Goal: Task Accomplishment & Management: Manage account settings

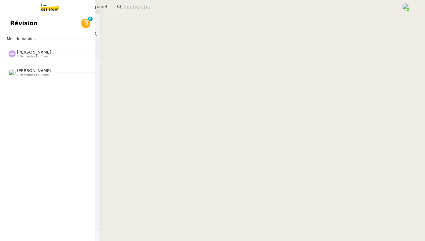
click at [19, 23] on span "Révision" at bounding box center [23, 23] width 27 height 10
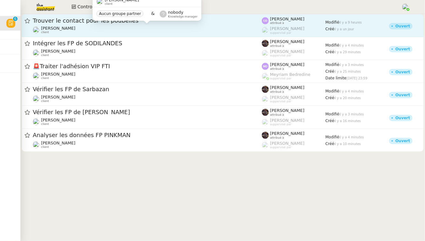
click at [201, 29] on div "[PERSON_NAME] client" at bounding box center [147, 30] width 229 height 8
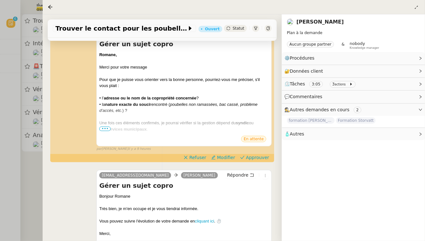
scroll to position [116, 0]
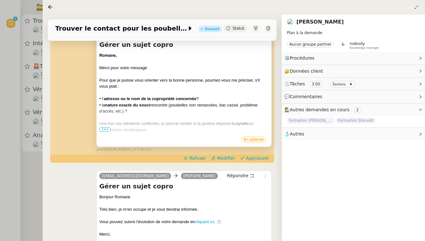
click at [106, 127] on span "•••" at bounding box center [104, 129] width 11 height 4
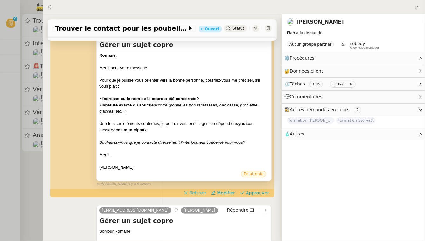
click at [196, 189] on span "Refuser" at bounding box center [197, 192] width 17 height 6
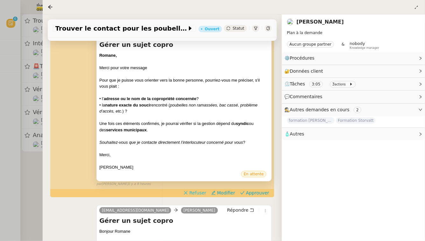
click at [196, 189] on span "Refuser" at bounding box center [197, 192] width 17 height 6
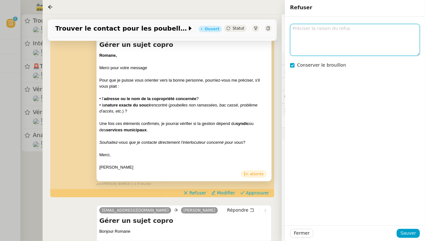
click at [332, 40] on textarea at bounding box center [355, 40] width 130 height 32
type textarea "Raisons en commentaire"
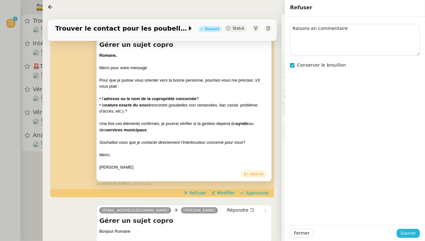
click at [410, 235] on span "Sauver" at bounding box center [409, 232] width 16 height 7
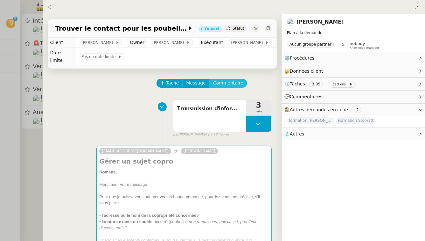
click at [222, 79] on span "Commentaire" at bounding box center [228, 82] width 30 height 7
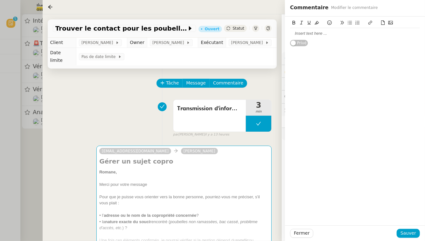
click at [319, 35] on div at bounding box center [355, 34] width 130 height 6
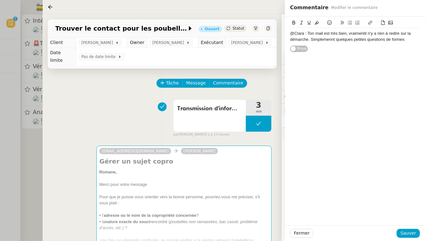
click at [332, 39] on div "@Clara : Ton mail est très bien, vraimentil n'y a rien à redire sur la démarche…" at bounding box center [355, 37] width 130 height 12
click at [365, 34] on div "@Clara : Ton mail est très bien, vraimentil n'y a rien à redire sur la démarche…" at bounding box center [355, 37] width 130 height 12
click at [406, 41] on div "@Clara : Ton mail est très bien, vraiment il n'y a rien à redire sur la démarch…" at bounding box center [355, 37] width 130 height 12
click at [330, 24] on icon at bounding box center [330, 22] width 4 height 4
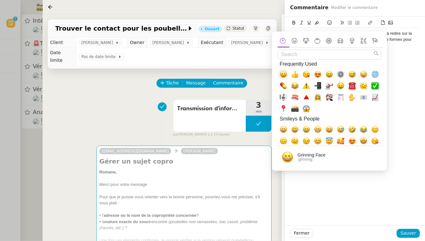
click at [285, 77] on span "😀, grinning" at bounding box center [284, 74] width 8 height 8
click at [412, 76] on div "@Clara : Ton mail est très bien, vraiment il n'y a rien à redire sur la démarch…" at bounding box center [355, 121] width 140 height 208
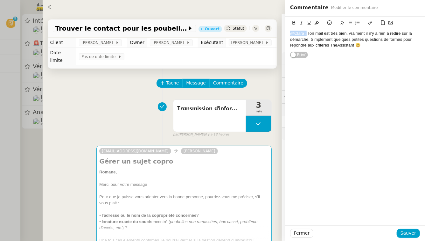
drag, startPoint x: 306, startPoint y: 34, endPoint x: 286, endPoint y: 34, distance: 19.7
click at [286, 34] on div "@Clara : Ton mail est très bien, vraiment il n'y a rien à redire sur la démarch…" at bounding box center [355, 38] width 140 height 42
click at [311, 40] on div "@Clara : Ton mail est très bien, vraiment il n'y a rien à redire sur la démarch…" at bounding box center [355, 40] width 130 height 18
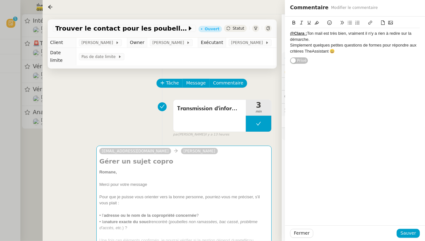
click at [350, 53] on div "Simplement quelques petites questions de formes pour répondre aux critères TheA…" at bounding box center [355, 48] width 130 height 12
click at [349, 23] on icon at bounding box center [350, 23] width 4 height 4
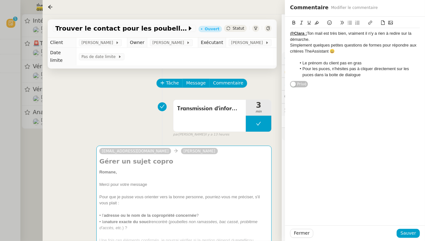
click at [409, 68] on li "Pour les puces, n'hésites pas à cliquer directement sur les puces dans la boite…" at bounding box center [359, 72] width 124 height 12
click at [383, 74] on li "Pour les puces, n'hésites pas à cliquer directement sur le bouton des puces dan…" at bounding box center [359, 72] width 124 height 12
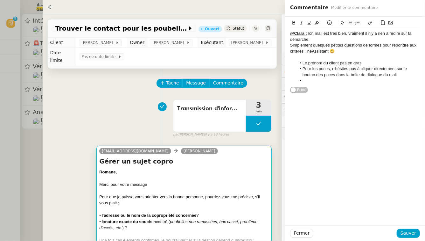
click at [215, 194] on div "Pour que je puisse vous orienter vers la bonne personne, pourriez-vous me préci…" at bounding box center [184, 200] width 170 height 12
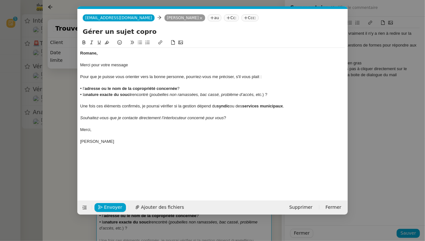
scroll to position [0, 13]
click at [392, 86] on nz-modal-container "Service TA - VOYAGE - PROPOSITION GLOBALE A utiliser dans le cadre de propositi…" at bounding box center [212, 120] width 425 height 241
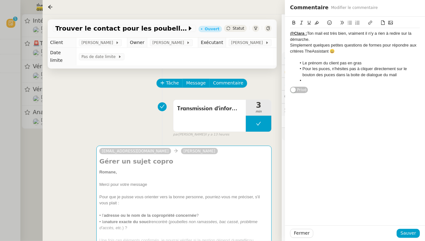
click at [359, 81] on li at bounding box center [359, 81] width 124 height 6
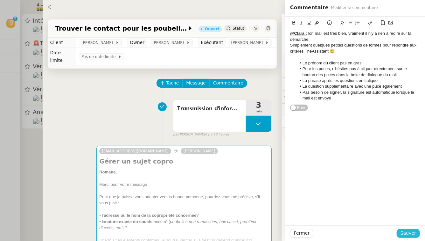
click at [409, 233] on span "Sauver" at bounding box center [409, 232] width 16 height 7
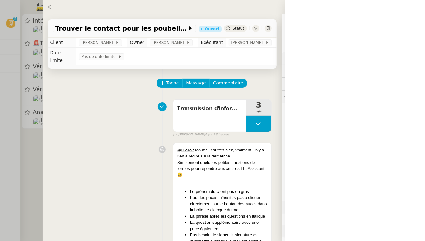
click at [29, 161] on div at bounding box center [212, 120] width 425 height 241
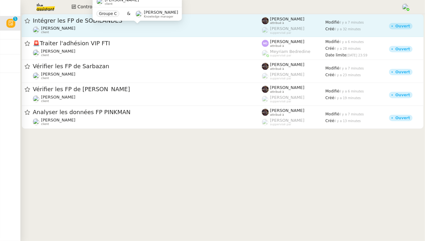
click at [138, 29] on div "[PERSON_NAME] client" at bounding box center [147, 30] width 229 height 8
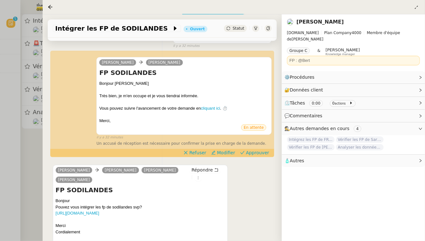
scroll to position [74, 0]
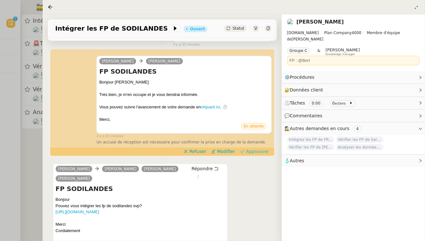
click at [257, 148] on span "Approuver" at bounding box center [257, 151] width 23 height 6
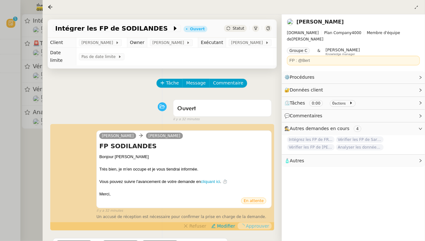
click at [0, 169] on div at bounding box center [212, 120] width 425 height 241
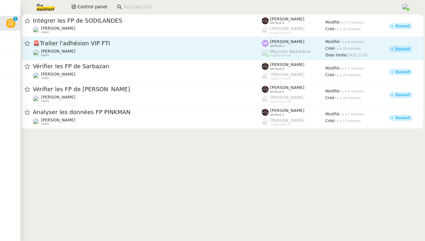
click at [138, 44] on span "🚨 Traiter l'adhésion VIP FTI" at bounding box center [147, 43] width 229 height 6
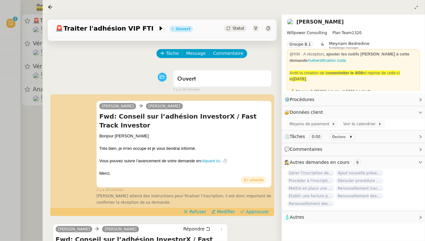
scroll to position [47, 0]
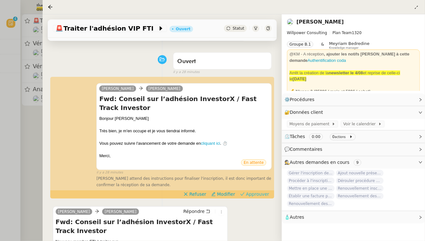
click at [261, 191] on span "Approuver" at bounding box center [257, 194] width 23 height 6
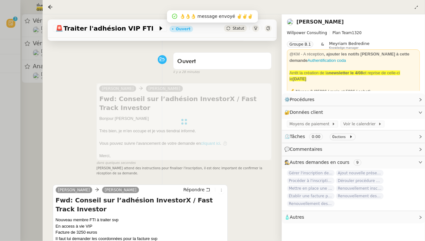
click at [0, 128] on div at bounding box center [212, 120] width 425 height 241
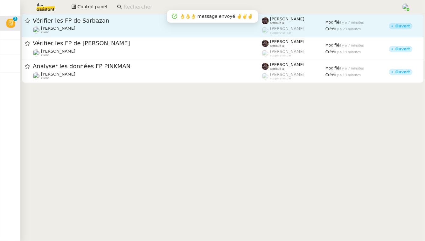
click at [142, 25] on div "Vérifier les FP de Sarbazan [PERSON_NAME] client" at bounding box center [147, 25] width 229 height 17
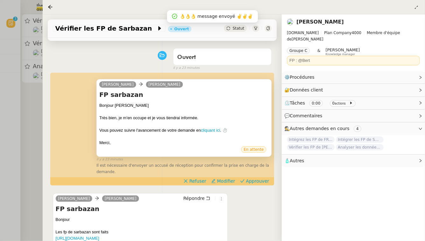
scroll to position [66, 0]
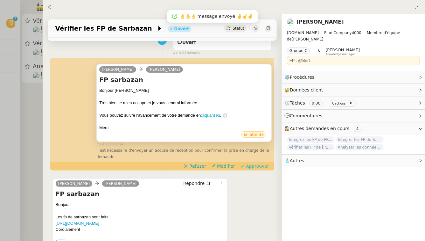
click at [254, 163] on span "Approuver" at bounding box center [257, 166] width 23 height 6
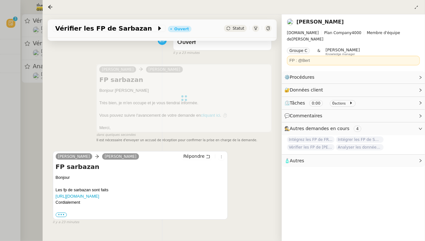
scroll to position [0, 0]
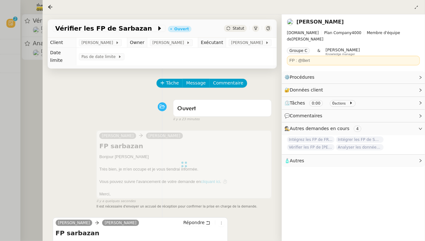
click at [0, 120] on div at bounding box center [212, 120] width 425 height 241
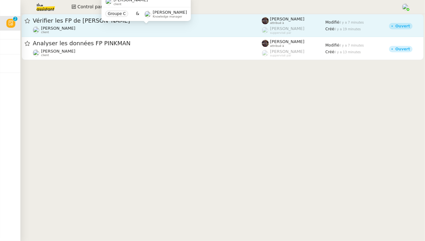
click at [118, 32] on div "[PERSON_NAME] client" at bounding box center [147, 30] width 229 height 8
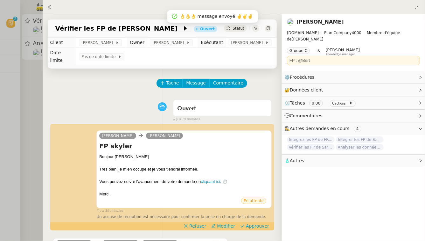
scroll to position [46, 0]
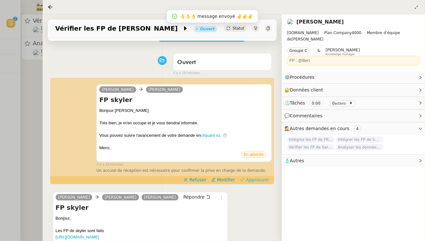
click at [257, 176] on span "Approuver" at bounding box center [257, 179] width 23 height 6
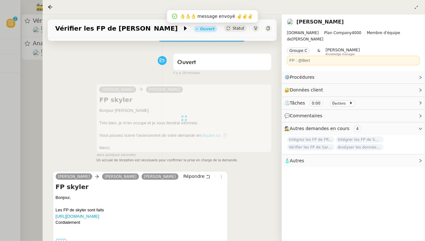
click at [0, 164] on div at bounding box center [212, 120] width 425 height 241
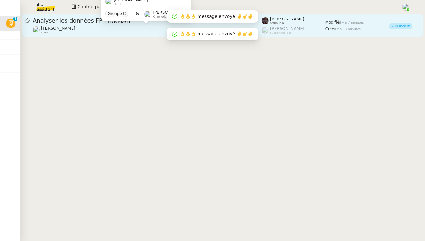
click at [166, 31] on div "[PERSON_NAME] client" at bounding box center [147, 30] width 229 height 8
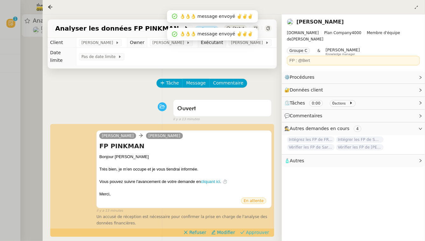
click at [262, 229] on span "Approuver" at bounding box center [257, 232] width 23 height 6
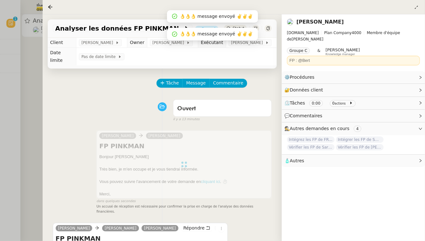
click at [5, 58] on div at bounding box center [212, 120] width 425 height 241
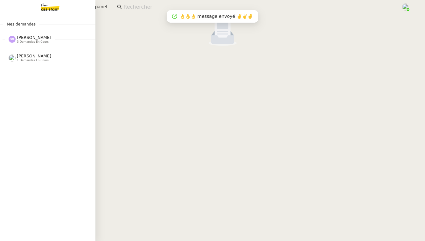
click at [28, 41] on span "3 demandes en cours" at bounding box center [33, 42] width 32 height 4
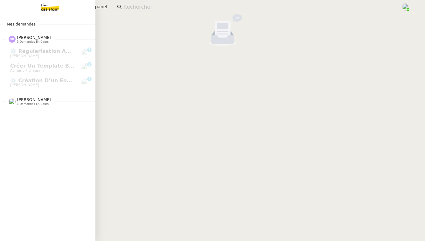
click at [27, 103] on span "1 demandes en cours" at bounding box center [33, 104] width 32 height 4
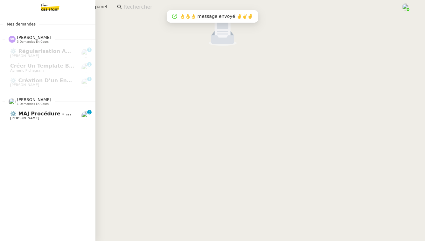
click at [28, 118] on span "[PERSON_NAME]" at bounding box center [24, 118] width 29 height 4
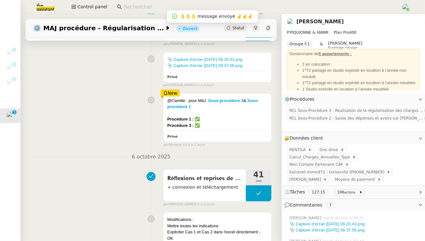
scroll to position [347, 0]
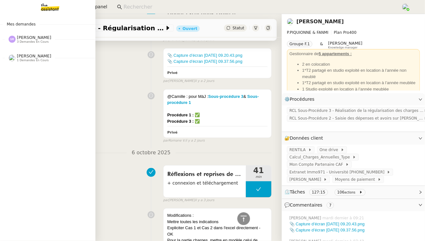
click at [53, 45] on div "[PERSON_NAME] 3 demandes en cours" at bounding box center [47, 36] width 95 height 18
click at [50, 41] on div "[PERSON_NAME] 3 demandes en cours" at bounding box center [34, 39] width 34 height 8
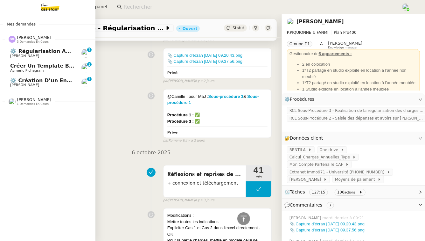
click at [52, 53] on span "⚙️ Régularisation annuelle des charges locatives" at bounding box center [82, 51] width 144 height 6
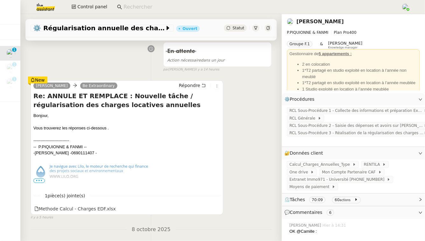
scroll to position [107, 0]
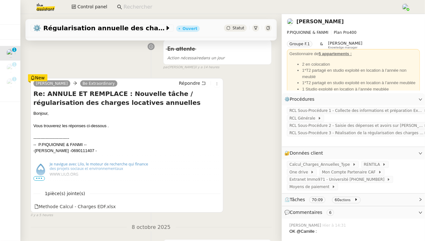
click at [39, 180] on span "•••" at bounding box center [38, 178] width 11 height 4
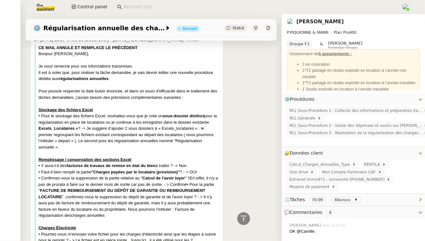
scroll to position [0, 0]
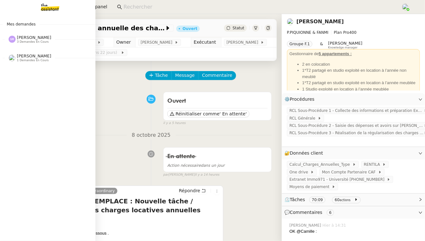
click at [31, 41] on span "3 demandes en cours" at bounding box center [33, 42] width 32 height 4
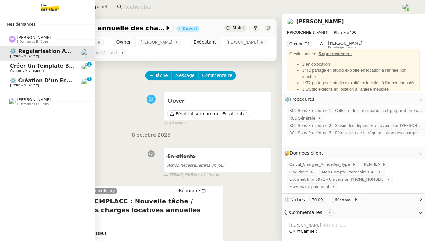
click at [37, 69] on span "Aymeric Pichegrain" at bounding box center [26, 70] width 33 height 4
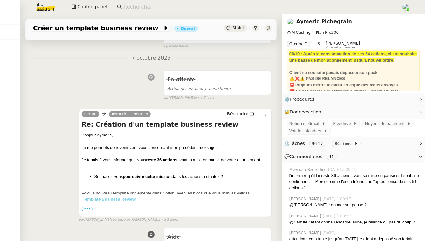
scroll to position [66, 0]
click at [311, 18] on nz-page-header-title "Aymeric Pichegrain" at bounding box center [324, 21] width 55 height 9
click at [311, 20] on link "Aymeric Pichegrain" at bounding box center [324, 21] width 55 height 6
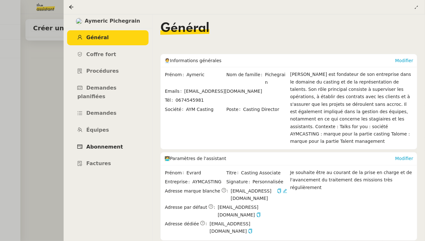
click at [114, 139] on link "Abonnement" at bounding box center [107, 146] width 81 height 15
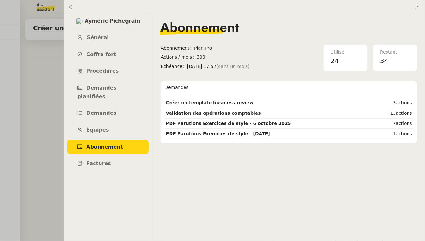
click at [33, 141] on div at bounding box center [212, 120] width 425 height 241
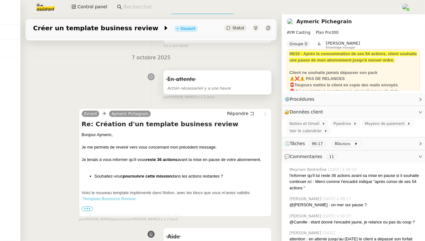
click at [222, 84] on div "Action nécessaire il y a une heure" at bounding box center [217, 87] width 100 height 7
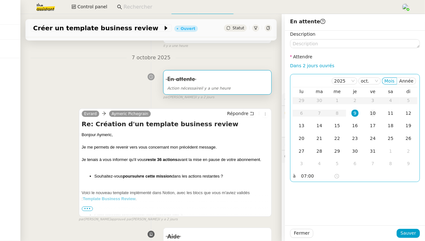
click at [371, 113] on div "10" at bounding box center [373, 112] width 7 height 7
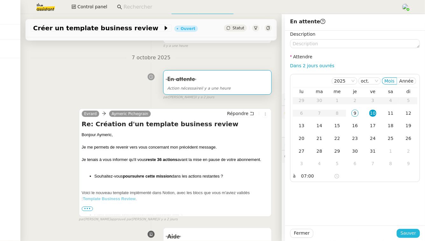
click at [410, 234] on span "Sauver" at bounding box center [409, 232] width 16 height 7
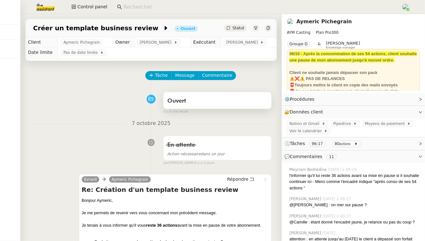
click at [244, 99] on div "Ouvert" at bounding box center [217, 101] width 100 height 10
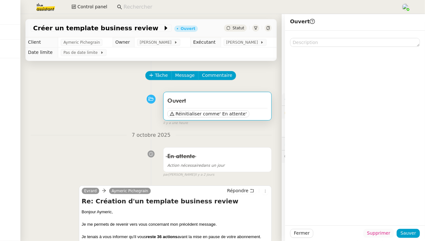
click at [373, 233] on span "Supprimer" at bounding box center [378, 232] width 23 height 7
click at [395, 216] on span "Ok" at bounding box center [396, 216] width 6 height 6
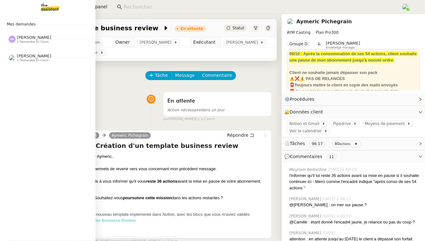
click at [39, 38] on span "[PERSON_NAME]" at bounding box center [34, 37] width 34 height 5
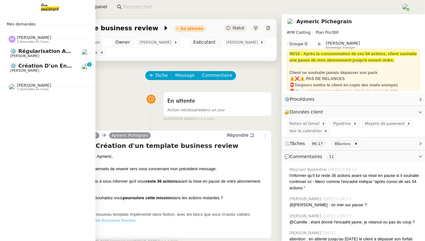
click at [49, 66] on span "⚙️ Création d’un environnement d’essai dans Kit" at bounding box center [81, 66] width 142 height 6
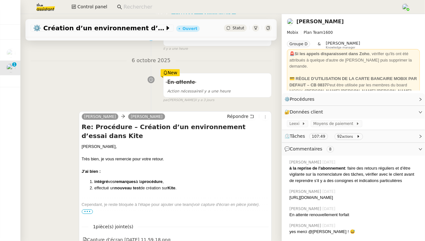
scroll to position [63, 0]
click at [89, 212] on span "•••" at bounding box center [87, 211] width 11 height 4
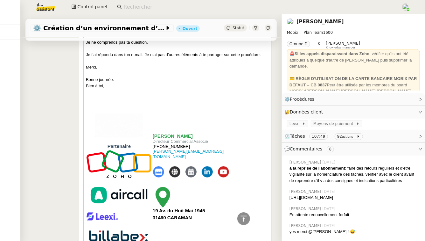
scroll to position [0, 0]
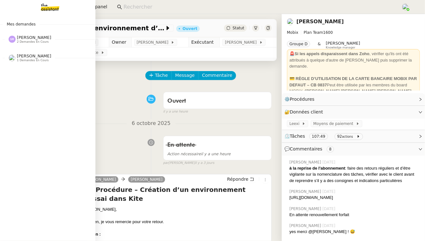
click at [48, 57] on span "[PERSON_NAME]" at bounding box center [34, 55] width 34 height 5
click at [49, 35] on span "[PERSON_NAME]" at bounding box center [34, 37] width 34 height 5
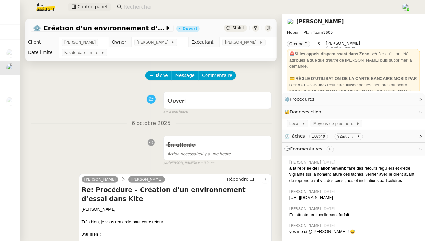
click at [85, 10] on span "Control panel" at bounding box center [92, 6] width 30 height 7
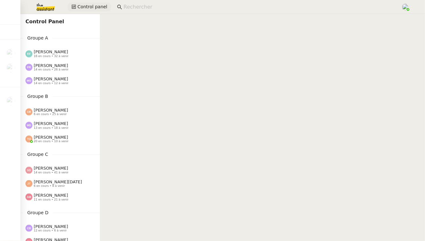
scroll to position [348, 0]
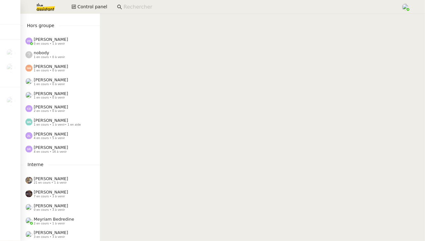
click at [47, 154] on div "[PERSON_NAME] 4 en cours • 16 à venir" at bounding box center [60, 148] width 80 height 13
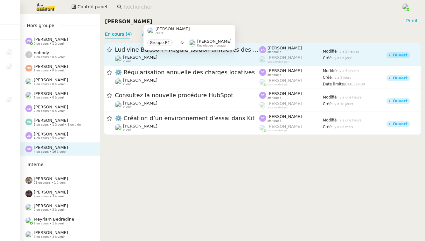
click at [180, 60] on div "[PERSON_NAME] client" at bounding box center [187, 59] width 145 height 8
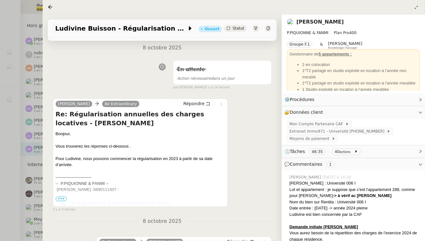
scroll to position [112, 0]
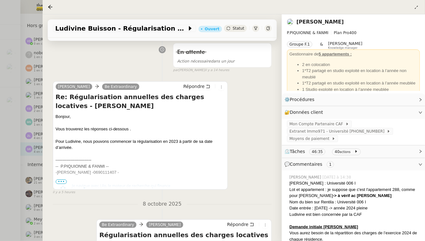
click at [60, 183] on span "•••" at bounding box center [61, 181] width 11 height 4
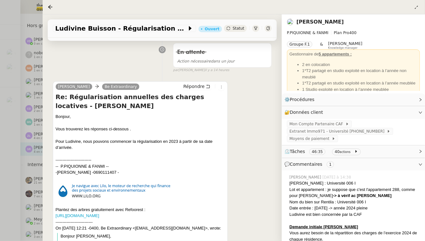
click at [0, 166] on div at bounding box center [212, 120] width 425 height 241
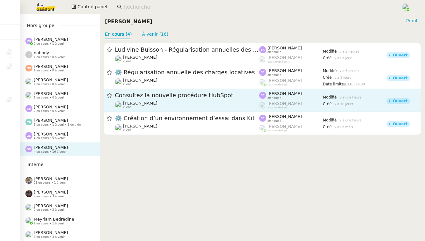
click at [215, 95] on span "Consultez la nouvelle procédure HubSpot" at bounding box center [187, 96] width 145 height 6
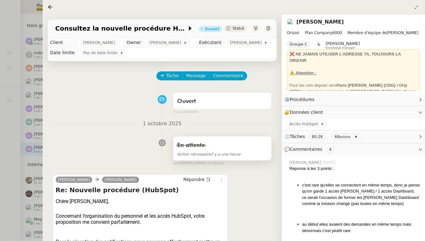
click at [234, 152] on div "Action nécessaire il y a une heure" at bounding box center [222, 153] width 90 height 7
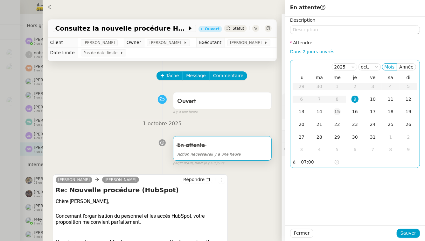
click at [334, 112] on div "15" at bounding box center [337, 111] width 7 height 7
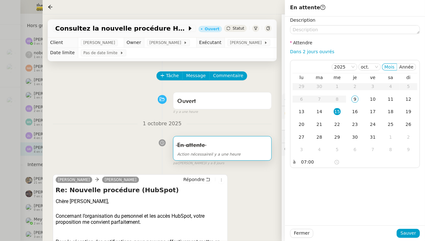
click at [420, 234] on div "Fermer Sauver" at bounding box center [355, 233] width 140 height 16
click at [412, 232] on span "Sauver" at bounding box center [409, 232] width 16 height 7
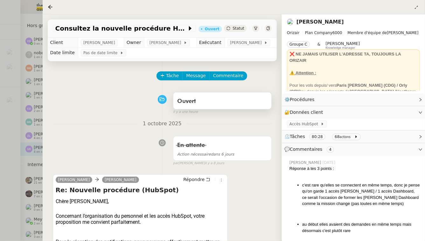
click at [262, 101] on div "Ouvert" at bounding box center [222, 101] width 90 height 10
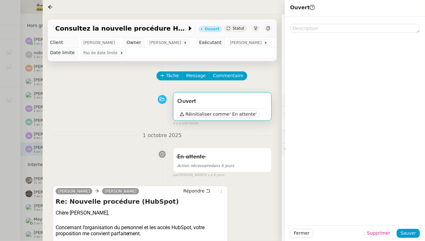
click at [390, 233] on span "Supprimer" at bounding box center [378, 232] width 23 height 7
click at [397, 216] on span "Ok" at bounding box center [396, 216] width 6 height 6
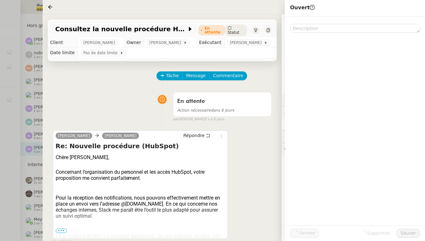
click at [0, 123] on div at bounding box center [212, 120] width 425 height 241
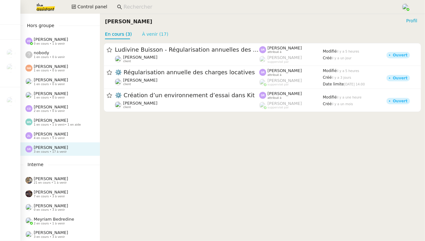
click at [157, 33] on link "À venir (17)" at bounding box center [155, 34] width 26 height 5
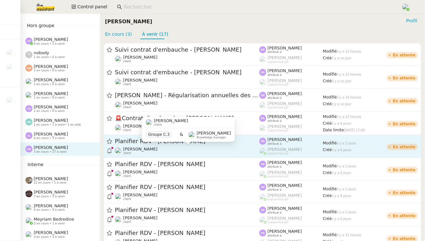
click at [138, 153] on div "[PERSON_NAME]Diaye client" at bounding box center [140, 150] width 34 height 8
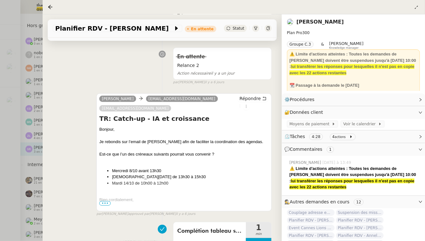
scroll to position [179, 0]
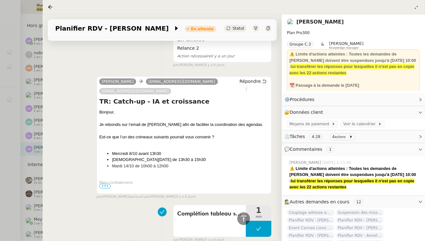
click at [17, 167] on div at bounding box center [212, 120] width 425 height 241
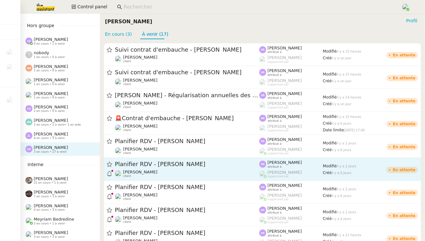
click at [201, 165] on span "Planifier RDV - [PERSON_NAME]" at bounding box center [187, 164] width 145 height 6
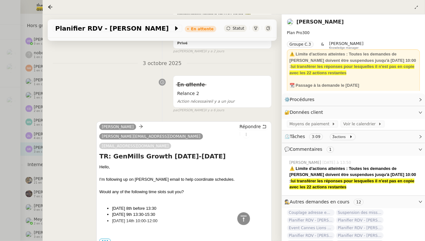
scroll to position [137, 0]
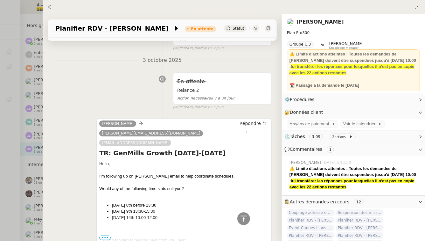
click at [28, 193] on div at bounding box center [212, 120] width 425 height 241
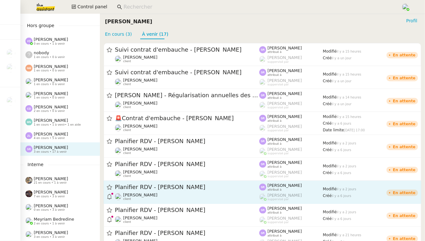
click at [171, 190] on div "Planifier RDV - [PERSON_NAME]" at bounding box center [187, 187] width 145 height 8
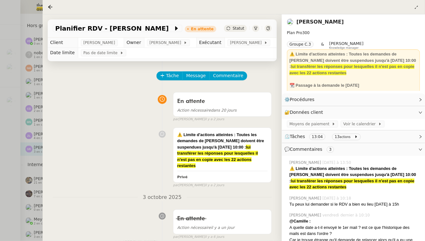
click at [26, 182] on div at bounding box center [212, 120] width 425 height 241
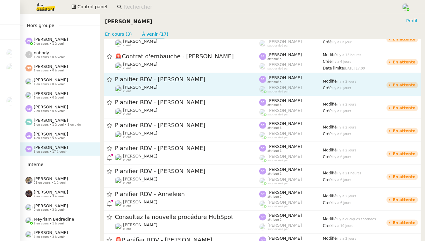
scroll to position [83, 0]
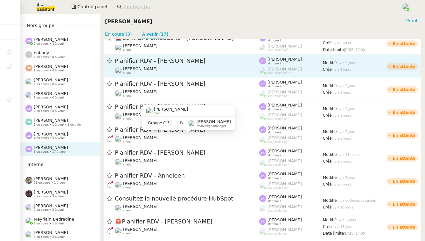
click at [173, 136] on div "[PERSON_NAME]Diaye client" at bounding box center [187, 139] width 145 height 8
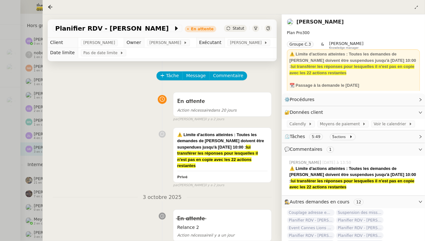
click at [17, 187] on div at bounding box center [212, 120] width 425 height 241
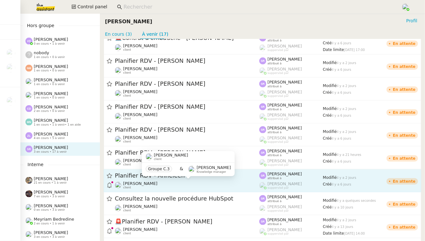
click at [153, 188] on div "[PERSON_NAME]Diaye client" at bounding box center [140, 185] width 34 height 8
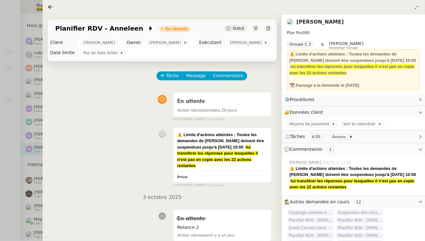
click at [4, 200] on div at bounding box center [212, 120] width 425 height 241
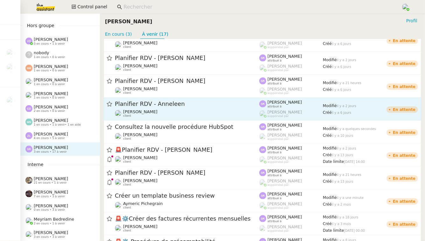
scroll to position [159, 0]
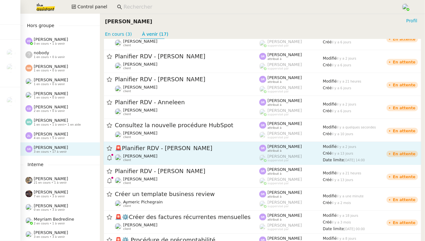
click at [166, 163] on link "🚨 Planifier RDV - [PERSON_NAME] client [PERSON_NAME] attribué à [PERSON_NAME] s…" at bounding box center [263, 153] width 318 height 23
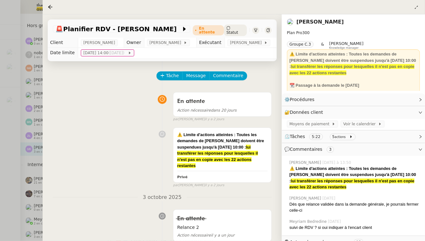
click at [3, 215] on div at bounding box center [212, 120] width 425 height 241
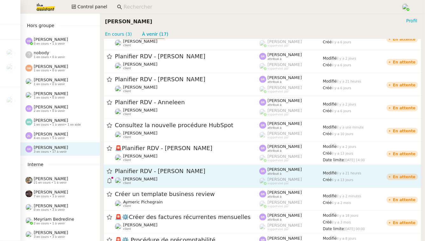
click at [150, 172] on span "Planifier RDV - [PERSON_NAME]" at bounding box center [187, 171] width 145 height 6
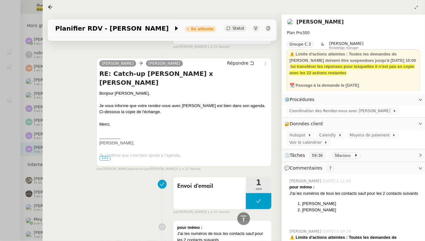
scroll to position [62, 0]
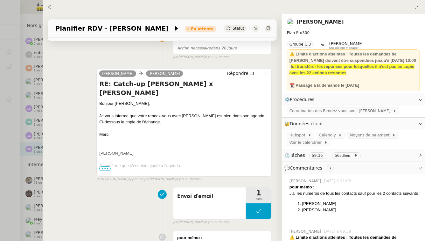
click at [104, 171] on span "•••" at bounding box center [104, 168] width 11 height 4
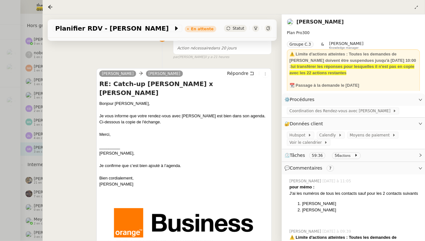
scroll to position [0, 0]
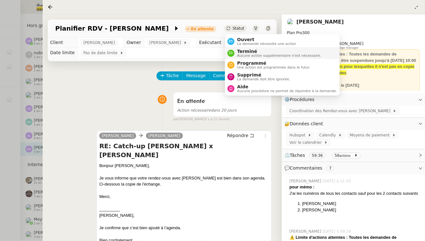
click at [243, 52] on span "Terminé" at bounding box center [279, 51] width 84 height 5
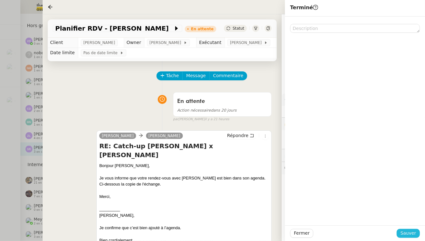
click at [406, 236] on span "Sauver" at bounding box center [409, 232] width 16 height 7
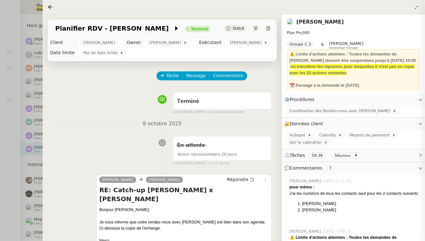
click at [0, 202] on div at bounding box center [212, 120] width 425 height 241
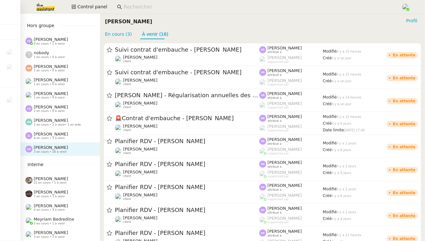
click at [44, 6] on img at bounding box center [40, 7] width 49 height 14
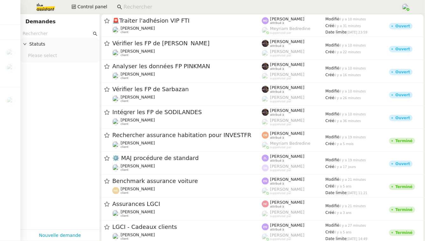
click at [49, 35] on input "text" at bounding box center [57, 33] width 69 height 7
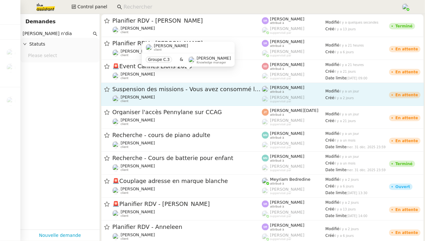
type input "[PERSON_NAME] n'dia"
click at [150, 88] on span "Suspension des missions - Vous avez consommé la totalité de vos actions TheAssi…" at bounding box center [187, 89] width 150 height 6
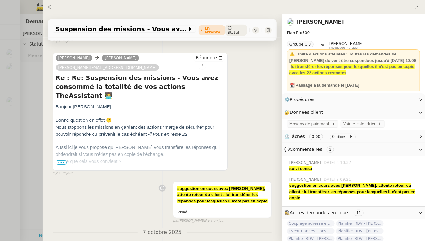
scroll to position [253, 0]
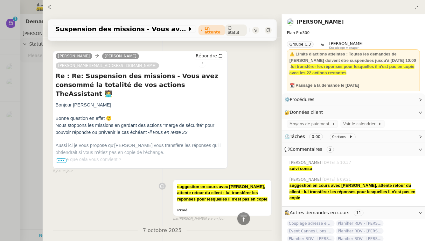
click at [62, 158] on span "•••" at bounding box center [61, 160] width 11 height 4
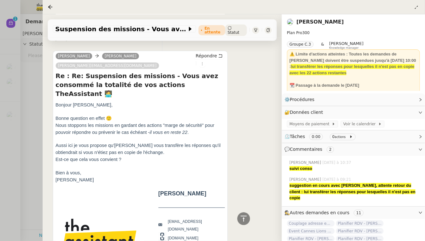
click at [9, 135] on div at bounding box center [212, 120] width 425 height 241
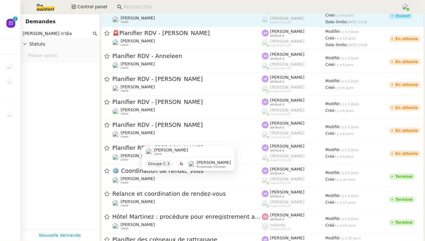
scroll to position [178, 0]
click at [150, 178] on span "[PERSON_NAME]" at bounding box center [138, 178] width 34 height 5
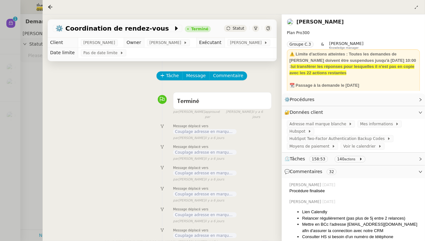
click at [30, 143] on div at bounding box center [212, 120] width 425 height 241
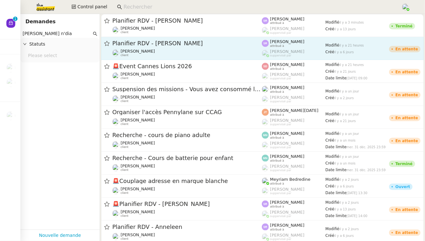
click at [196, 48] on div "Planifier RDV - [PERSON_NAME] [PERSON_NAME] client" at bounding box center [187, 48] width 150 height 18
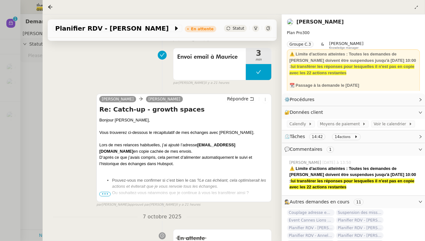
scroll to position [80, 0]
click at [104, 195] on span "•••" at bounding box center [104, 193] width 11 height 4
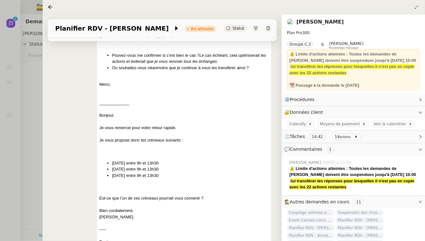
scroll to position [207, 0]
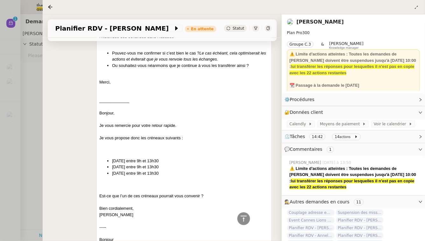
click at [22, 140] on div at bounding box center [212, 120] width 425 height 241
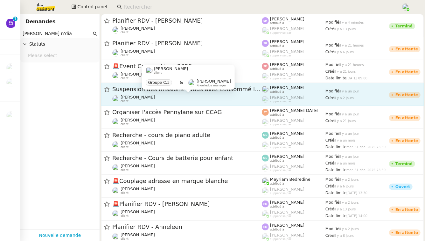
click at [144, 96] on span "[PERSON_NAME]" at bounding box center [138, 97] width 34 height 5
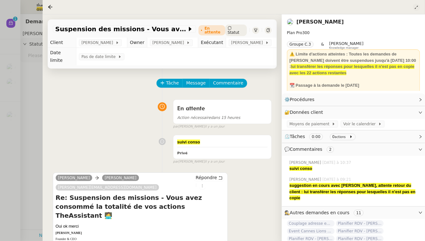
click at [416, 9] on button at bounding box center [416, 7] width 7 height 7
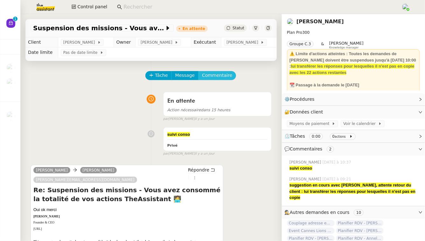
click at [222, 73] on span "Commentaire" at bounding box center [217, 75] width 30 height 7
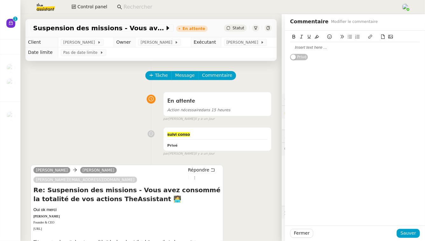
click at [339, 50] on div at bounding box center [355, 48] width 130 height 6
click at [303, 231] on span "Fermer" at bounding box center [302, 232] width 16 height 7
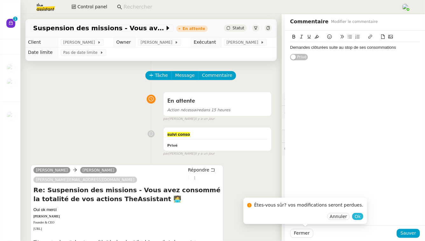
click at [352, 215] on button "Ok" at bounding box center [357, 216] width 11 height 7
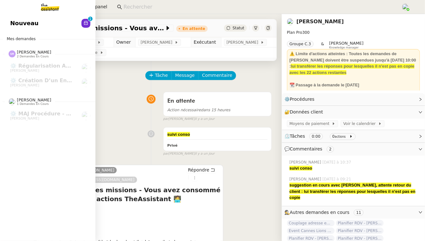
click at [30, 22] on span "Nouveau" at bounding box center [24, 23] width 28 height 10
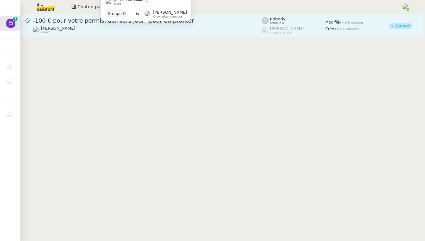
click at [186, 26] on div "[PERSON_NAME] client" at bounding box center [147, 30] width 229 height 8
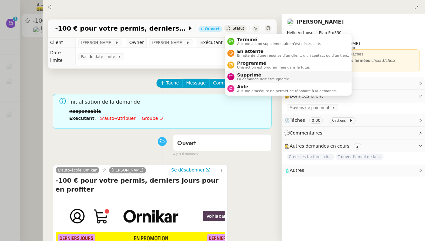
click at [239, 76] on span "Supprimé" at bounding box center [263, 74] width 53 height 5
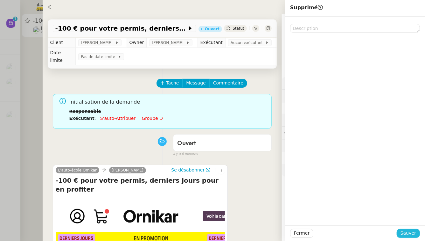
click at [410, 230] on span "Sauver" at bounding box center [409, 232] width 16 height 7
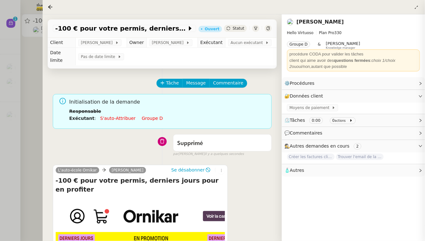
click at [0, 81] on div at bounding box center [212, 120] width 425 height 241
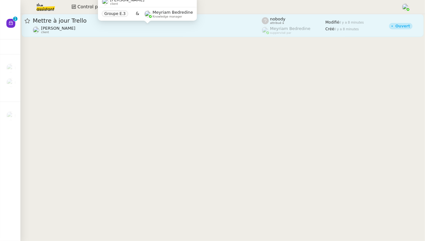
click at [60, 29] on span "[PERSON_NAME]" at bounding box center [58, 28] width 34 height 5
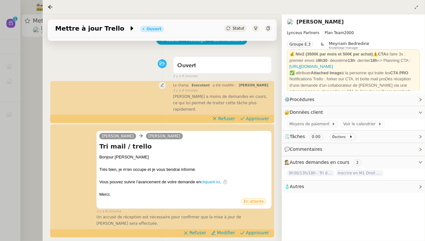
scroll to position [142, 0]
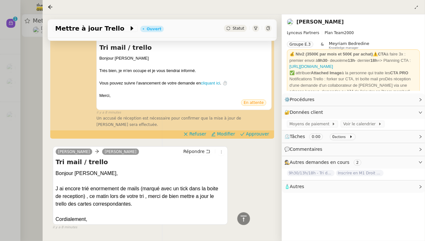
click at [33, 153] on div at bounding box center [212, 120] width 425 height 241
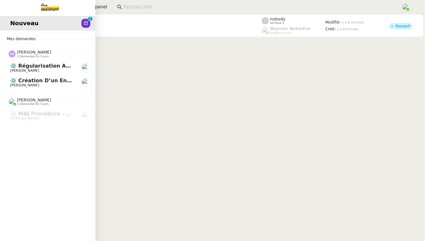
click at [58, 79] on span "⚙️ Création d’un environnement d’essai dans Kit" at bounding box center [81, 80] width 142 height 6
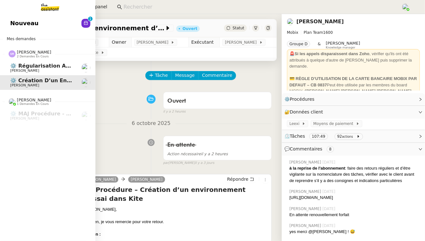
click at [69, 65] on span "⚙️ Régularisation annuelle des charges locatives" at bounding box center [82, 66] width 144 height 6
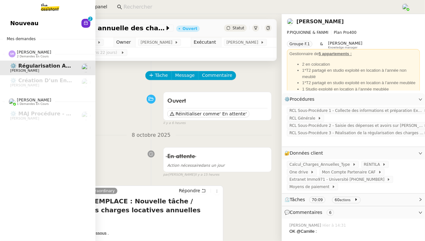
click at [8, 17] on link "Nouveau 0 1 2 3 4 5 6 7 8 9" at bounding box center [47, 23] width 95 height 15
click at [12, 39] on span "Mes demandes" at bounding box center [21, 39] width 37 height 6
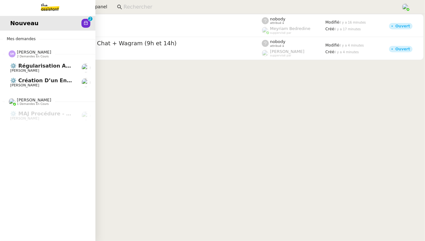
click at [39, 64] on span "⚙️ Régularisation annuelle des charges locatives" at bounding box center [82, 66] width 144 height 6
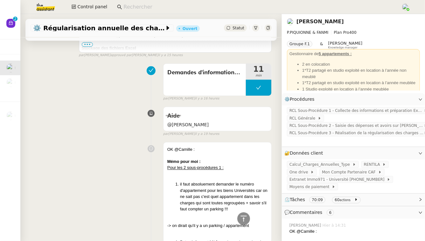
scroll to position [327, 0]
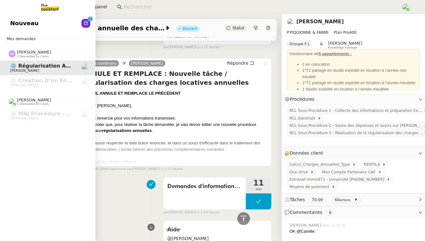
click at [18, 25] on span "Nouveau" at bounding box center [24, 23] width 28 height 10
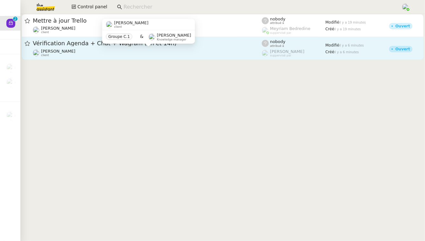
click at [153, 49] on div "[PERSON_NAME] client" at bounding box center [147, 53] width 229 height 8
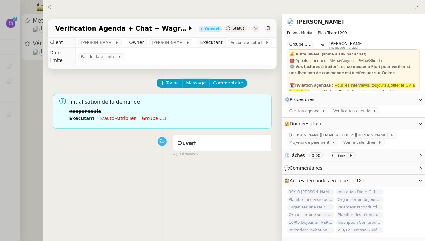
click at [0, 122] on div at bounding box center [212, 120] width 425 height 241
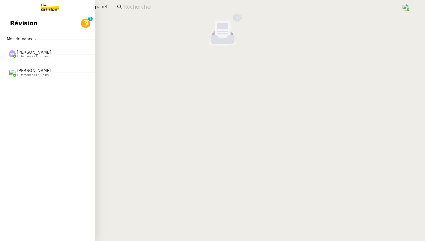
click at [36, 49] on span "[PERSON_NAME] 1 demandes en cours" at bounding box center [50, 51] width 95 height 13
click at [60, 27] on link "Révision 0 1 2 3 4 5 6 7 8 9" at bounding box center [47, 23] width 95 height 15
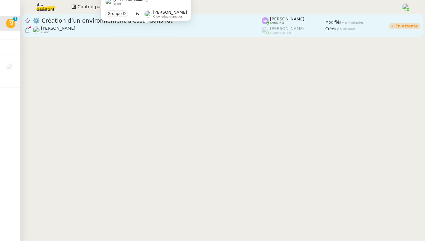
click at [139, 28] on div "[PERSON_NAME] client" at bounding box center [147, 30] width 229 height 8
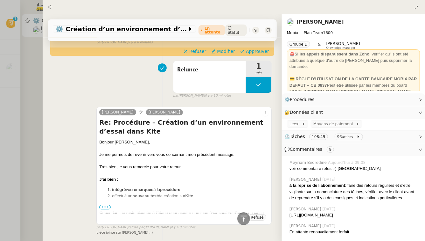
scroll to position [165, 0]
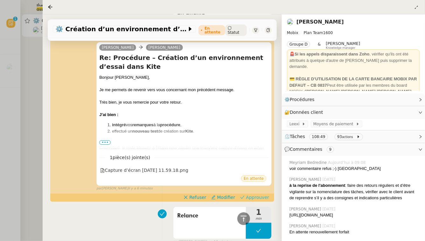
click at [257, 194] on span "Approuver" at bounding box center [257, 197] width 23 height 6
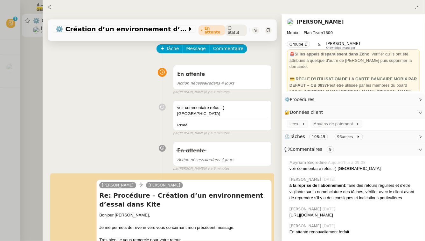
scroll to position [0, 0]
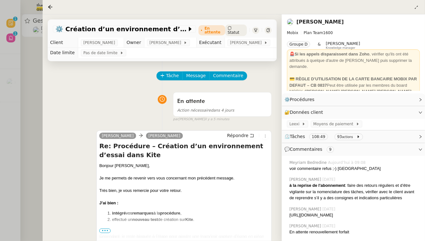
click at [21, 57] on div at bounding box center [212, 120] width 425 height 241
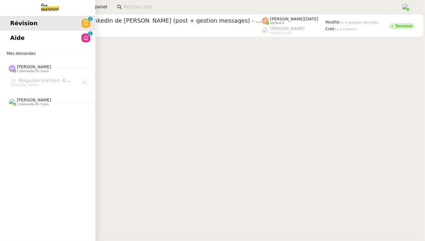
click at [17, 41] on span "Aide" at bounding box center [17, 38] width 14 height 10
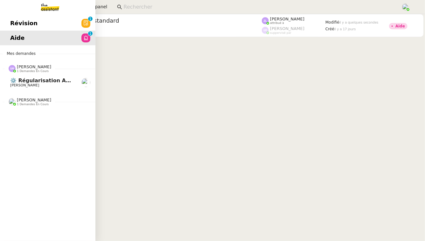
click at [25, 76] on link "⚙️ Régularisation annuelle des charges locatives [PERSON_NAME]" at bounding box center [47, 82] width 95 height 15
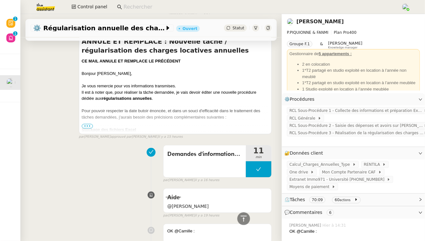
scroll to position [336, 0]
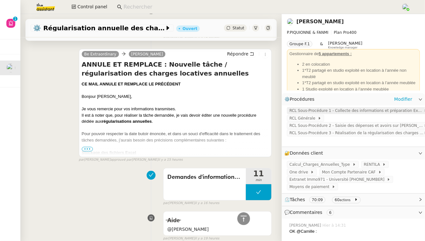
click at [314, 110] on span "RCL Sous-Procédure 1 - Collecte des informations et préparation Excel" at bounding box center [357, 110] width 134 height 6
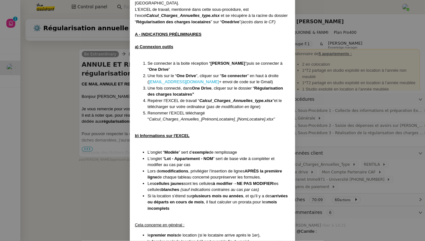
scroll to position [76, 0]
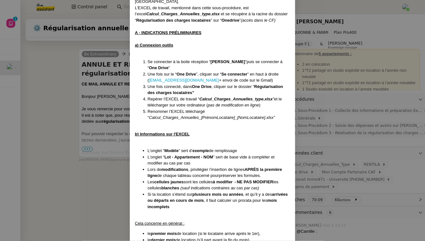
click at [349, 146] on nz-modal-container "Créé le [DATE] MAJ le [DATE] Contexte : Contexte : La première étape consiste à…" at bounding box center [212, 120] width 425 height 241
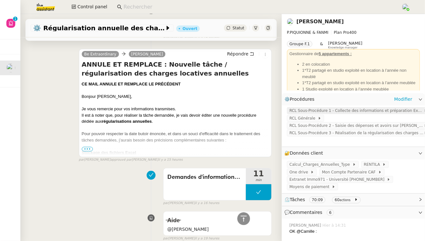
click at [354, 113] on span "RCL Sous-Procédure 1 - Collecte des informations et préparation Excel" at bounding box center [357, 110] width 134 height 6
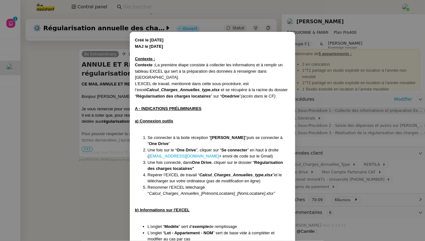
click at [354, 113] on nz-modal-container "Créé le [DATE] MAJ le [DATE] Contexte : Contexte : La première étape consiste à…" at bounding box center [212, 120] width 425 height 241
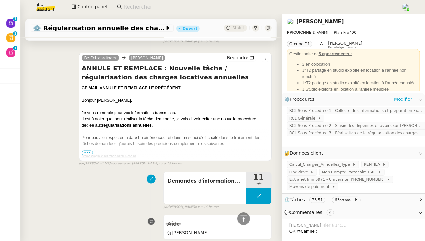
scroll to position [340, 0]
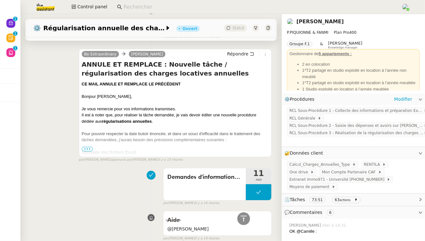
click at [338, 23] on link "[PERSON_NAME]" at bounding box center [320, 21] width 47 height 6
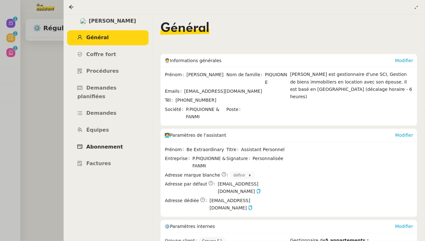
click at [99, 144] on span "Abonnement" at bounding box center [104, 147] width 37 height 6
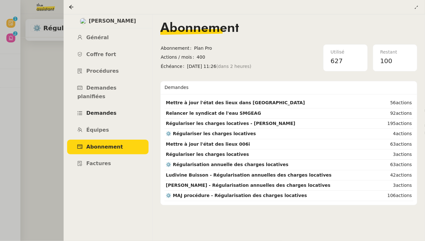
click at [112, 110] on span "Demandes" at bounding box center [101, 113] width 30 height 6
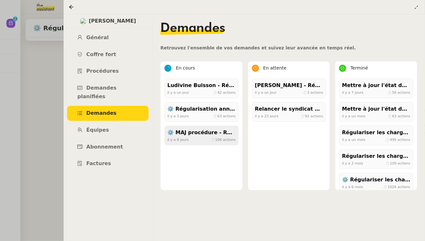
click at [208, 133] on div "⚙️ MAJ procédure - Régularisation des charges locatives" at bounding box center [201, 132] width 68 height 9
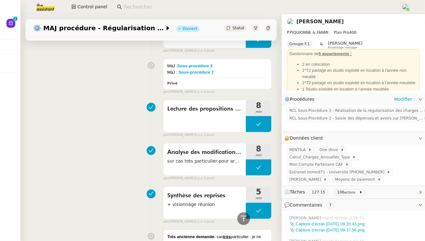
scroll to position [866, 0]
click at [315, 21] on link "[PERSON_NAME]" at bounding box center [320, 21] width 47 height 6
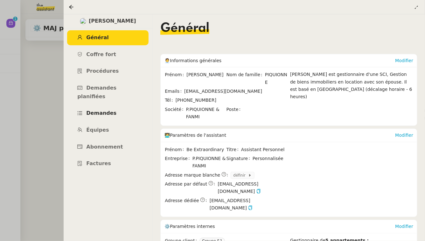
click at [105, 110] on span "Demandes" at bounding box center [101, 113] width 30 height 6
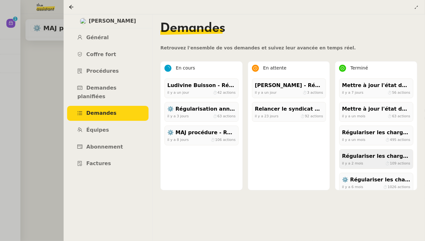
scroll to position [6, 0]
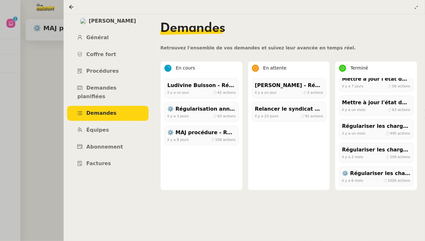
click at [28, 103] on div at bounding box center [212, 120] width 425 height 241
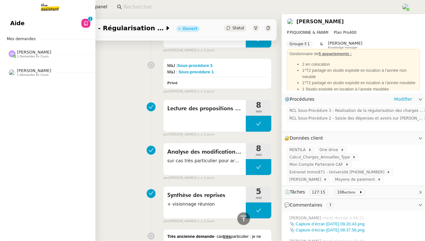
click at [30, 23] on link "Aide 0 1 2 3 4 5 6 7 8 9" at bounding box center [47, 23] width 95 height 15
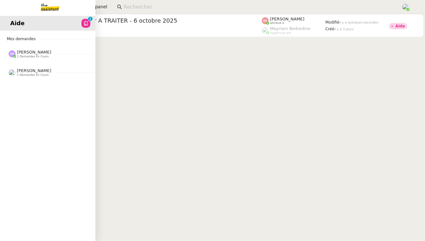
click at [29, 72] on span "[PERSON_NAME]" at bounding box center [34, 70] width 34 height 5
click at [46, 47] on span "[PERSON_NAME] 1 demandes en cours" at bounding box center [50, 51] width 95 height 13
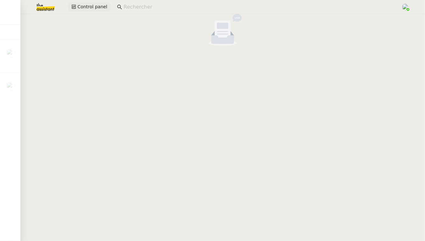
click at [103, 4] on span "Control panel" at bounding box center [92, 6] width 30 height 7
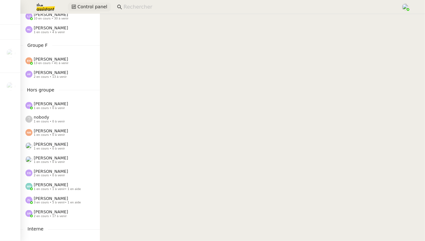
scroll to position [287, 0]
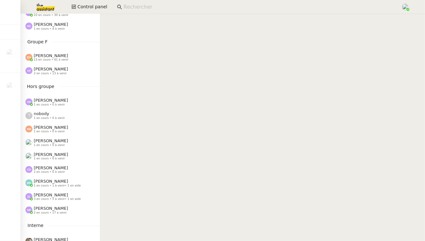
click at [68, 206] on span "[PERSON_NAME]" at bounding box center [51, 208] width 34 height 5
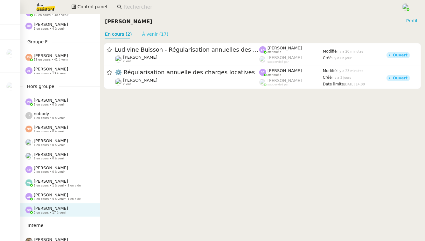
click at [144, 36] on link "À venir (17)" at bounding box center [155, 34] width 26 height 5
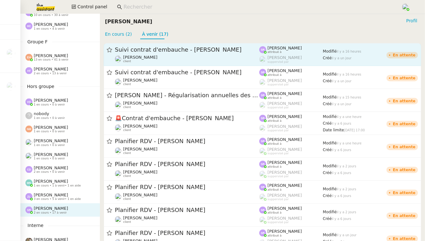
click at [170, 54] on div "Suivi contrat d'embauche - [PERSON_NAME] [PERSON_NAME] client" at bounding box center [187, 54] width 145 height 17
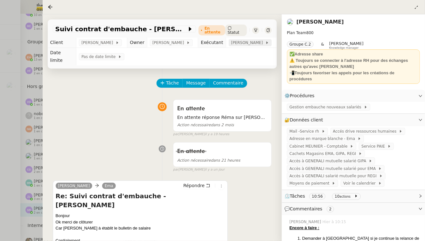
click at [245, 42] on span "[PERSON_NAME]" at bounding box center [248, 42] width 34 height 6
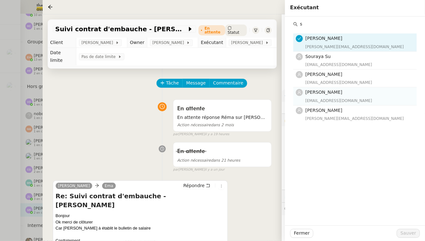
type input "s"
click at [349, 91] on h4 "[PERSON_NAME]" at bounding box center [360, 91] width 108 height 7
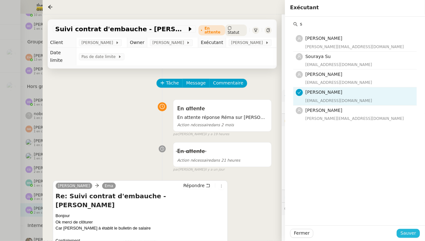
click at [418, 232] on button "Sauver" at bounding box center [408, 233] width 23 height 9
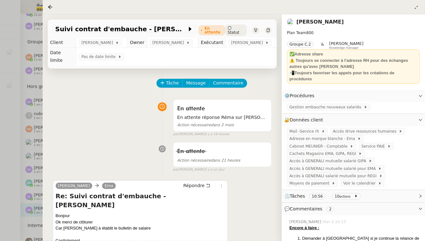
click at [0, 132] on div at bounding box center [212, 120] width 425 height 241
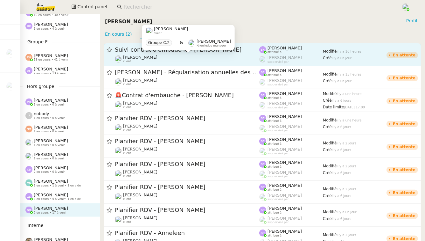
click at [194, 59] on div "[PERSON_NAME] client" at bounding box center [187, 59] width 145 height 8
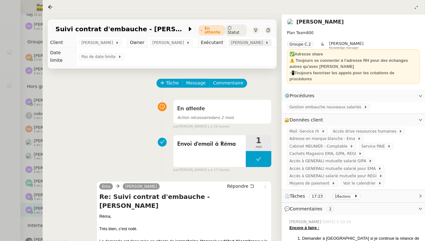
click at [233, 45] on span "[PERSON_NAME]" at bounding box center [248, 42] width 34 height 6
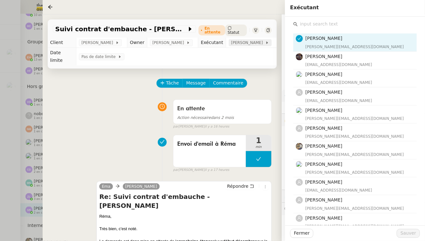
type input "s"
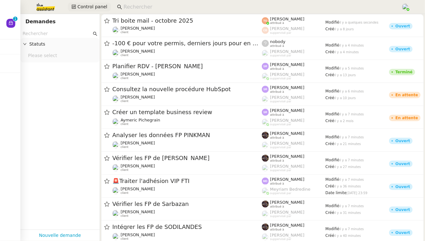
click at [96, 6] on span "Control panel" at bounding box center [92, 6] width 30 height 7
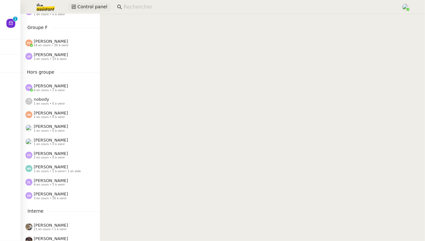
scroll to position [302, 0]
click at [50, 197] on span "3 en cours • 16 à venir" at bounding box center [50, 198] width 33 height 4
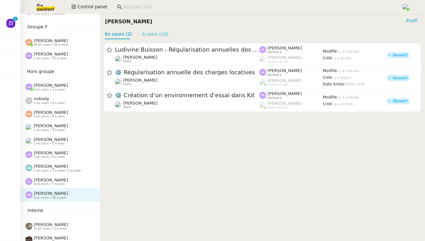
click at [153, 33] on link "À venir (16)" at bounding box center [155, 34] width 26 height 5
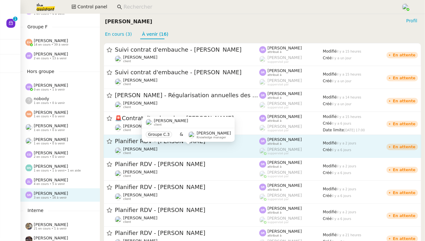
click at [141, 150] on span "[PERSON_NAME]" at bounding box center [140, 148] width 34 height 5
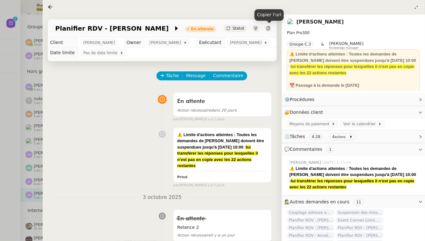
click at [268, 30] on icon at bounding box center [268, 28] width 4 height 4
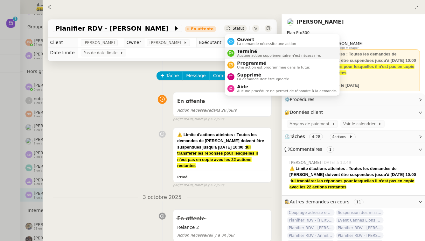
click at [237, 51] on span "Terminé" at bounding box center [279, 51] width 84 height 5
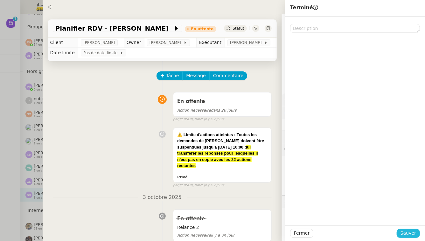
click at [399, 233] on button "Sauver" at bounding box center [408, 233] width 23 height 9
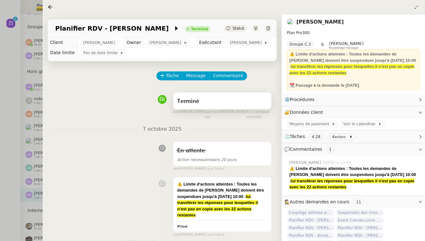
click at [250, 102] on div "Terminé" at bounding box center [222, 100] width 98 height 17
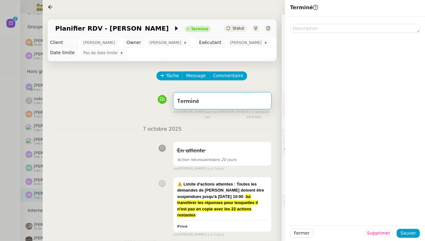
click at [381, 235] on span "Supprimer" at bounding box center [378, 232] width 23 height 7
click at [394, 217] on span "Ok" at bounding box center [396, 216] width 6 height 6
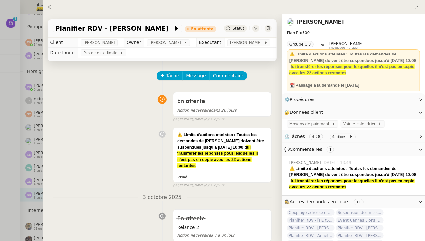
click at [0, 143] on div at bounding box center [212, 120] width 425 height 241
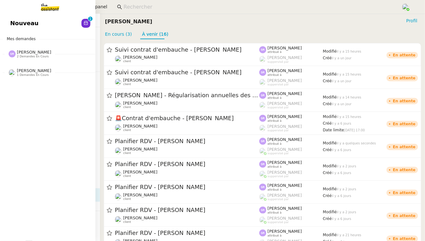
click at [42, 51] on span "[PERSON_NAME]" at bounding box center [34, 52] width 34 height 5
click at [35, 98] on span "[PERSON_NAME]" at bounding box center [34, 99] width 34 height 5
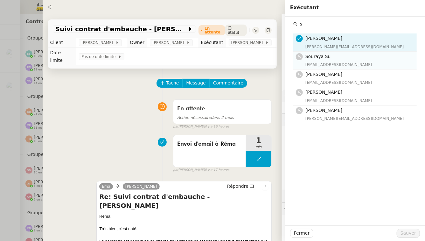
scroll to position [287, 0]
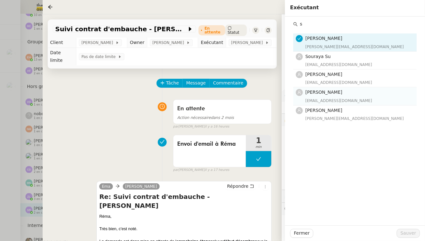
type input "s"
click at [331, 95] on h4 "[PERSON_NAME]" at bounding box center [360, 91] width 108 height 7
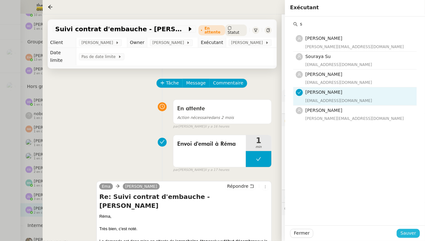
click at [416, 233] on span "Sauver" at bounding box center [409, 232] width 16 height 7
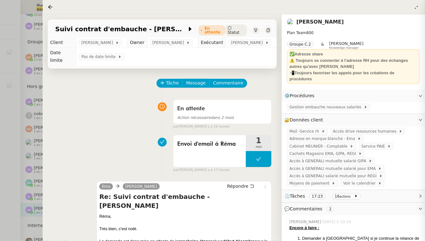
click at [0, 149] on div at bounding box center [212, 120] width 425 height 241
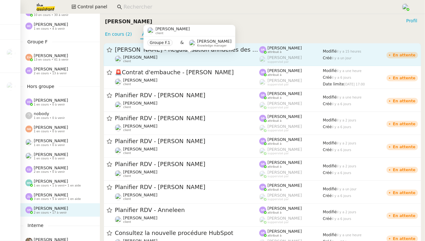
click at [152, 57] on span "[PERSON_NAME]" at bounding box center [140, 57] width 34 height 5
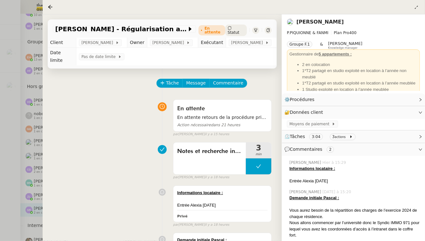
click at [0, 98] on div at bounding box center [212, 120] width 425 height 241
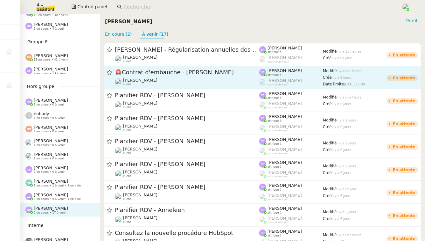
click at [185, 79] on div "[PERSON_NAME] client" at bounding box center [187, 82] width 145 height 8
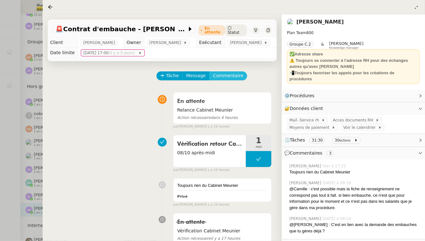
click at [219, 74] on span "Commentaire" at bounding box center [228, 75] width 30 height 7
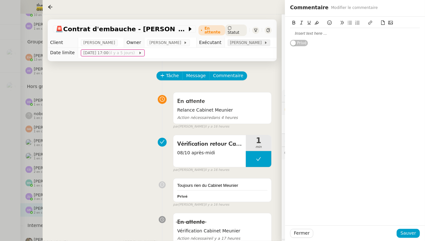
click at [243, 43] on span "[PERSON_NAME]" at bounding box center [247, 42] width 34 height 6
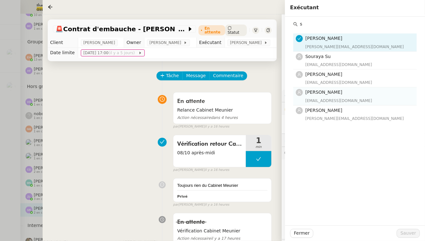
type input "s"
click at [379, 97] on div "[EMAIL_ADDRESS][DOMAIN_NAME]" at bounding box center [360, 100] width 108 height 6
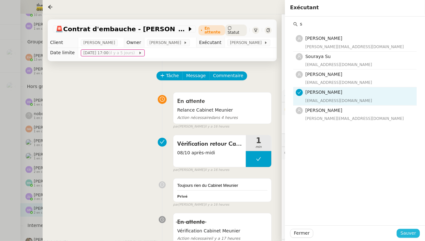
click at [411, 232] on span "Sauver" at bounding box center [409, 232] width 16 height 7
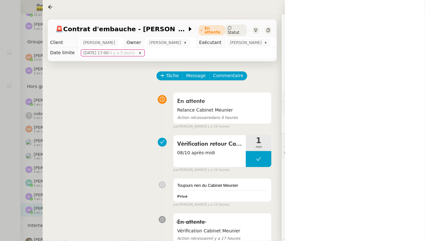
click at [0, 77] on div at bounding box center [212, 120] width 425 height 241
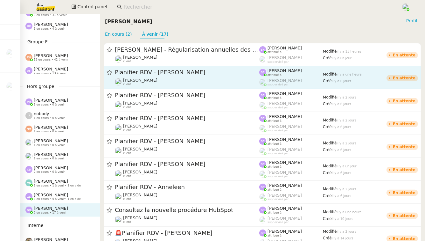
click at [159, 79] on div "[PERSON_NAME]Diaye client" at bounding box center [187, 82] width 145 height 8
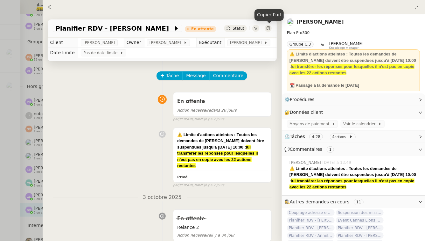
click at [267, 29] on icon at bounding box center [268, 28] width 4 height 4
click at [0, 192] on div at bounding box center [212, 120] width 425 height 241
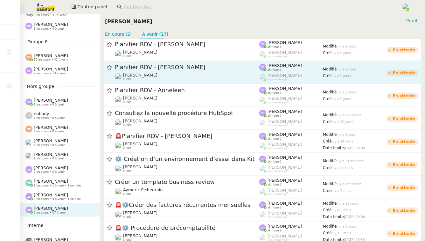
scroll to position [99, 0]
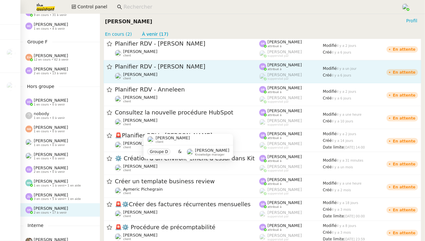
click at [185, 167] on div "[PERSON_NAME] client" at bounding box center [187, 168] width 145 height 8
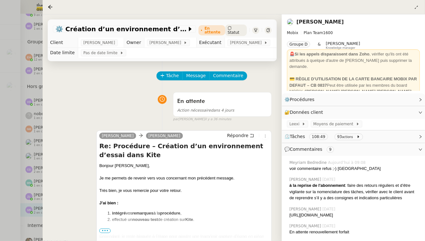
click at [33, 170] on div at bounding box center [212, 120] width 425 height 241
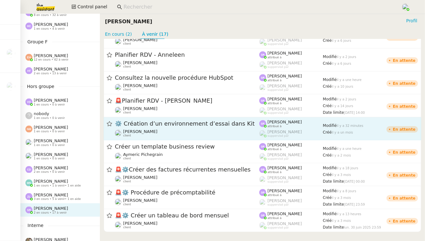
scroll to position [137, 0]
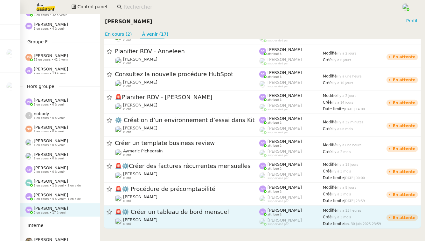
click at [160, 214] on span "🚨 ⚙️ Créer un tableau de bord mensuel" at bounding box center [187, 212] width 145 height 6
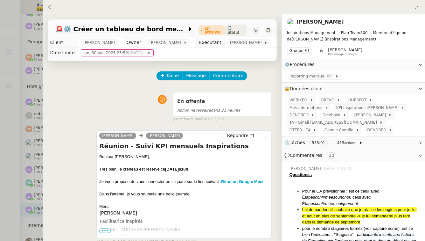
click at [0, 204] on div at bounding box center [212, 120] width 425 height 241
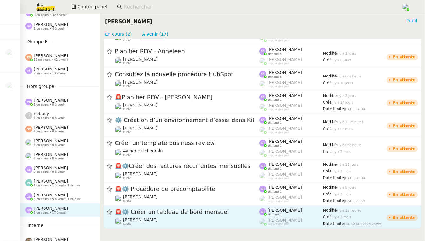
click at [209, 209] on span "🚨 ⚙️ Créer un tableau de bord mensuel" at bounding box center [187, 212] width 145 height 6
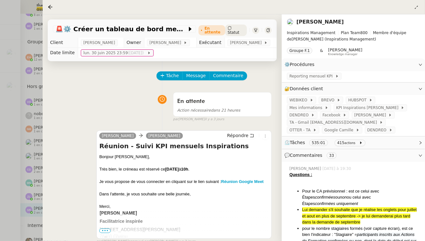
click at [1, 233] on div at bounding box center [212, 120] width 425 height 241
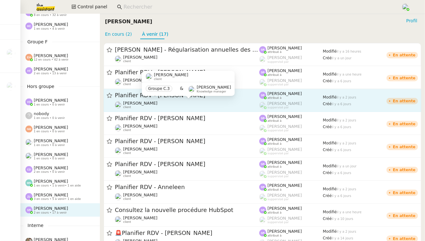
click at [216, 103] on div "[PERSON_NAME]Diaye client" at bounding box center [187, 105] width 145 height 8
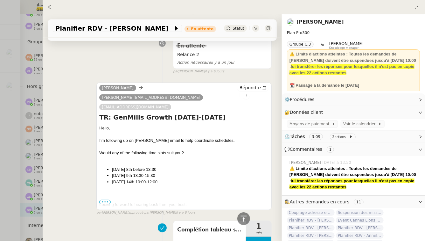
scroll to position [189, 0]
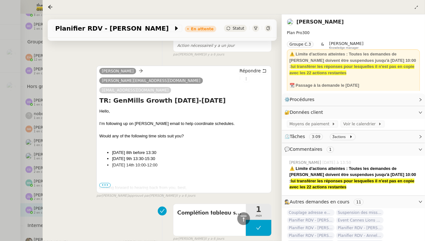
click at [45, 159] on div "Tâche Message Commentaire Veuillez patienter une erreur s'est produite 👌👌👌 mess…" at bounding box center [162, 144] width 239 height 545
click at [38, 148] on div at bounding box center [212, 120] width 425 height 241
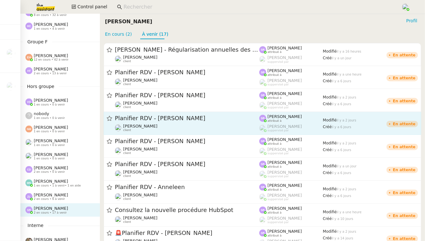
click at [207, 121] on div "Planifier RDV - [PERSON_NAME]" at bounding box center [187, 118] width 145 height 8
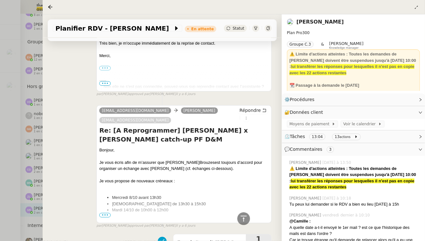
scroll to position [275, 0]
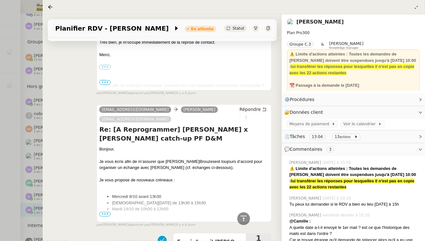
click at [20, 113] on div at bounding box center [212, 120] width 425 height 241
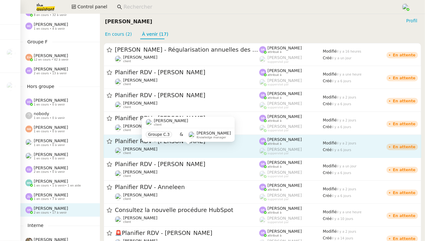
click at [214, 152] on div "[PERSON_NAME]Diaye client" at bounding box center [187, 150] width 145 height 8
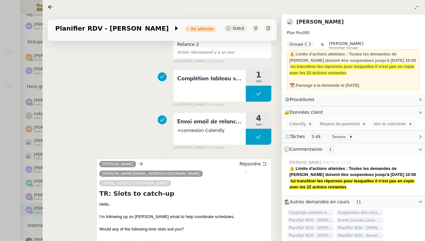
scroll to position [311, 0]
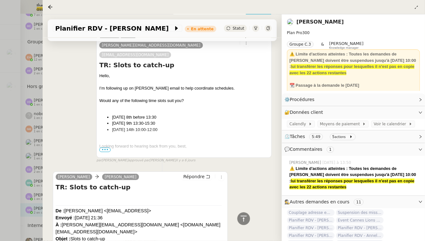
click at [0, 167] on div at bounding box center [212, 120] width 425 height 241
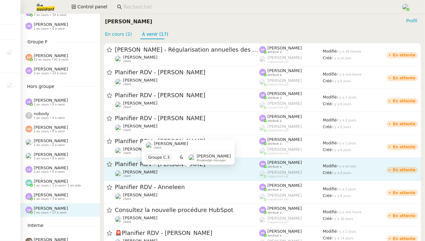
click at [207, 172] on div "[PERSON_NAME]Diaye client" at bounding box center [187, 173] width 145 height 8
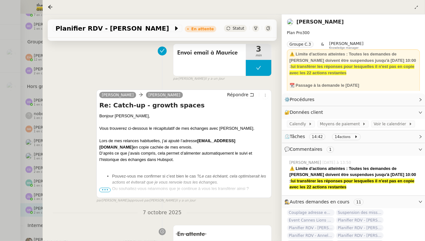
scroll to position [122, 0]
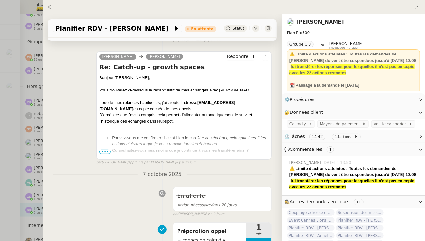
click at [0, 178] on div at bounding box center [212, 120] width 425 height 241
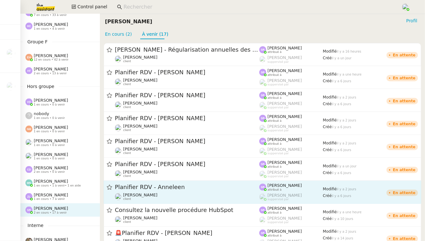
click at [163, 189] on span "Planifier RDV - Anneleen" at bounding box center [187, 187] width 145 height 6
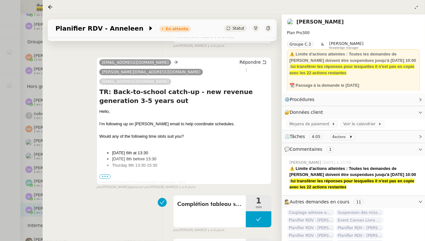
scroll to position [213, 0]
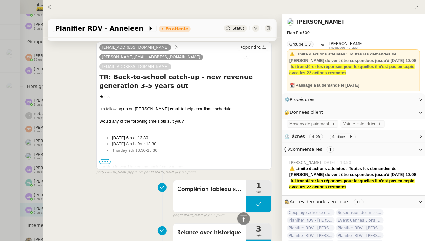
click at [0, 170] on div at bounding box center [212, 120] width 425 height 241
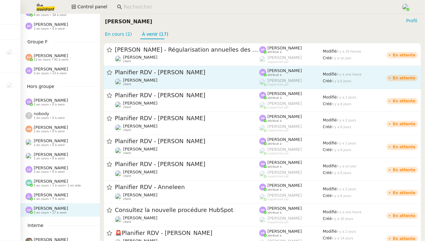
click at [202, 77] on div "Planifier RDV - Cynthia Maurice N'Diaye client" at bounding box center [187, 77] width 145 height 18
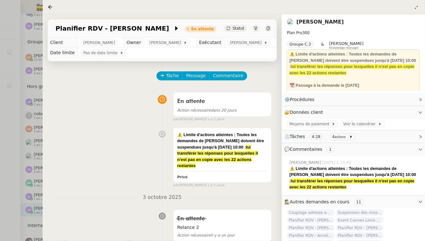
click at [95, 144] on div "⚠️ Limite d'actions atteintes : Toutes les demandes de Maurice N'Diaye doivent …" at bounding box center [162, 155] width 219 height 63
click at [266, 30] on icon at bounding box center [268, 28] width 4 height 4
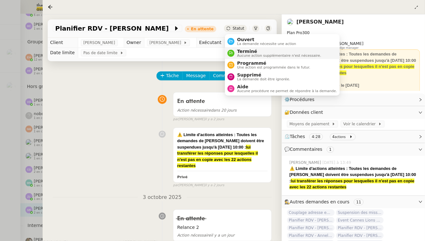
click at [243, 51] on span "Terminé" at bounding box center [279, 51] width 84 height 5
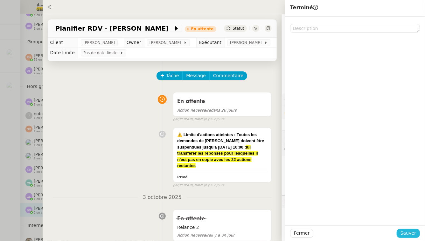
click at [413, 230] on span "Sauver" at bounding box center [409, 232] width 16 height 7
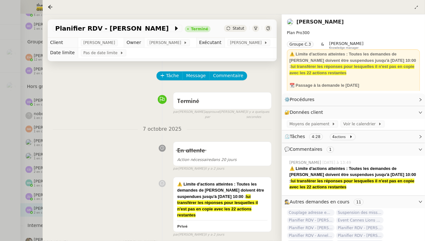
click at [0, 83] on div at bounding box center [212, 120] width 425 height 241
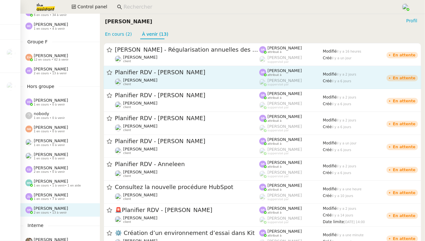
click at [153, 73] on span "Planifier RDV - [PERSON_NAME]" at bounding box center [187, 73] width 145 height 6
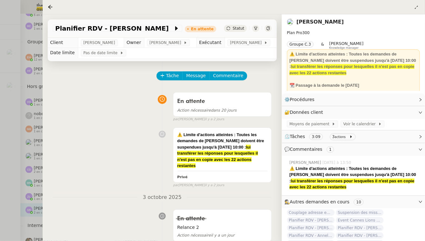
click at [267, 29] on icon at bounding box center [268, 28] width 3 height 4
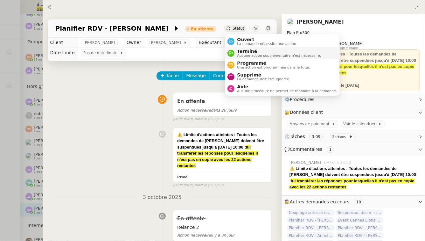
click at [245, 52] on span "Terminé" at bounding box center [279, 51] width 84 height 5
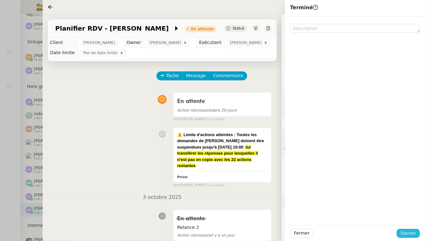
click at [417, 232] on button "Sauver" at bounding box center [408, 233] width 23 height 9
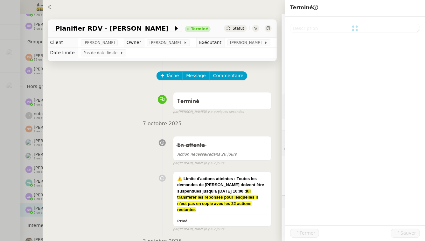
click at [0, 116] on div at bounding box center [212, 120] width 425 height 241
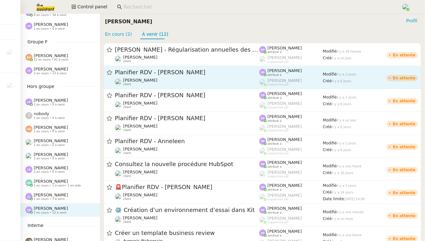
click at [193, 76] on div "Planifier RDV - Céline BROUZES Maurice N'Diaye client" at bounding box center [187, 77] width 145 height 18
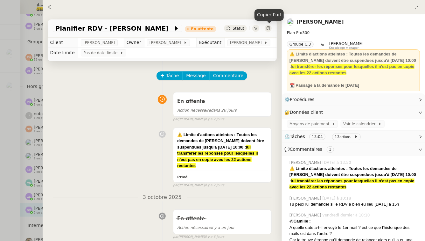
click at [270, 30] on div at bounding box center [268, 28] width 7 height 7
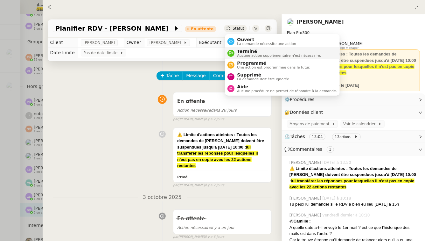
click at [243, 51] on span "Terminé" at bounding box center [279, 51] width 84 height 5
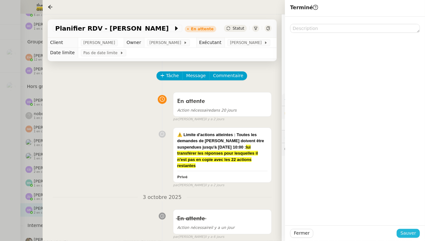
click at [416, 233] on span "Sauver" at bounding box center [409, 232] width 16 height 7
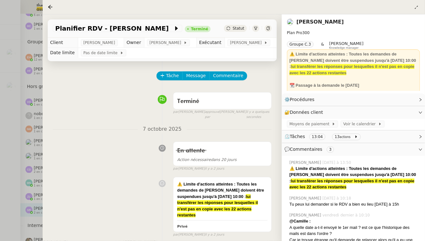
click at [0, 120] on div at bounding box center [212, 120] width 425 height 241
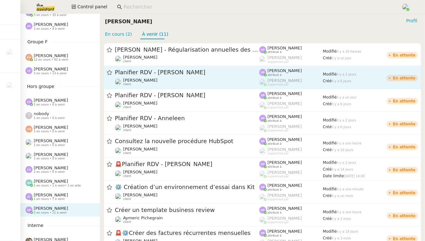
click at [190, 75] on div "Planifier RDV - [PERSON_NAME]" at bounding box center [187, 72] width 145 height 8
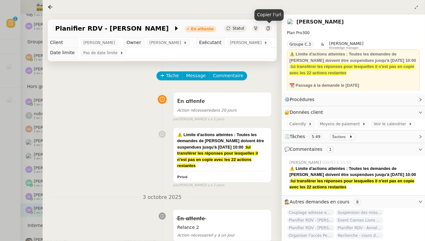
click at [268, 28] on icon at bounding box center [268, 28] width 4 height 4
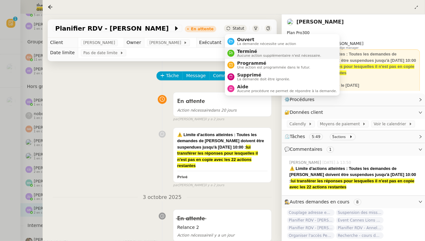
click at [243, 50] on span "Terminé" at bounding box center [279, 51] width 84 height 5
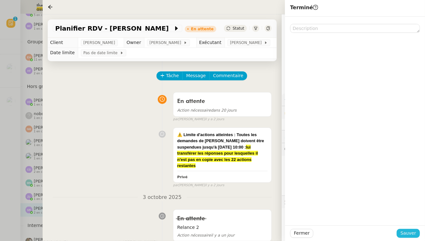
click at [417, 233] on button "Sauver" at bounding box center [408, 233] width 23 height 9
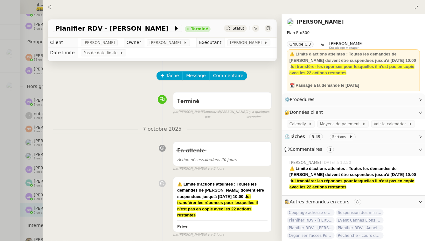
click at [28, 139] on div at bounding box center [212, 120] width 425 height 241
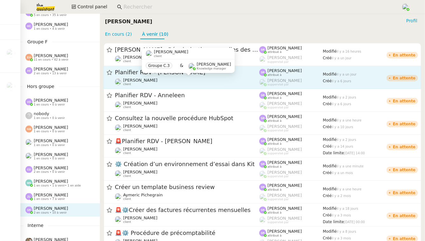
click at [229, 81] on div "[PERSON_NAME]Diaye client" at bounding box center [187, 82] width 145 height 8
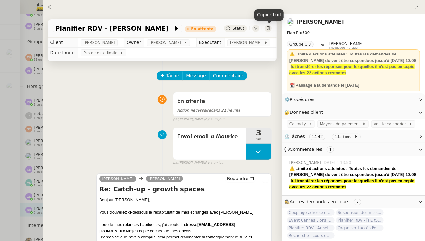
click at [269, 30] on icon at bounding box center [268, 28] width 3 height 4
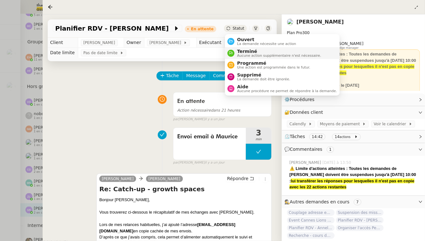
click at [249, 48] on li "Terminé Aucune action supplémentaire n'est nécessaire." at bounding box center [282, 53] width 115 height 12
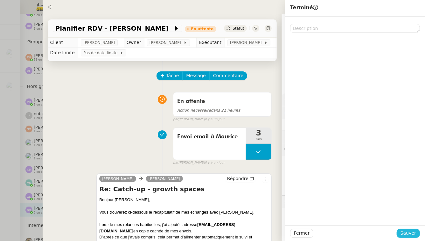
click at [411, 231] on span "Sauver" at bounding box center [409, 232] width 16 height 7
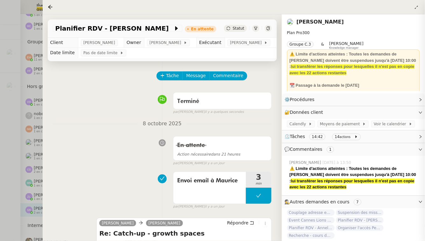
click at [0, 160] on div at bounding box center [212, 120] width 425 height 241
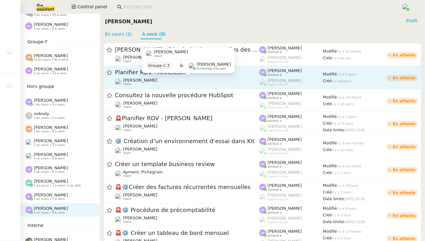
click at [192, 83] on div "[PERSON_NAME]Diaye client" at bounding box center [187, 82] width 145 height 8
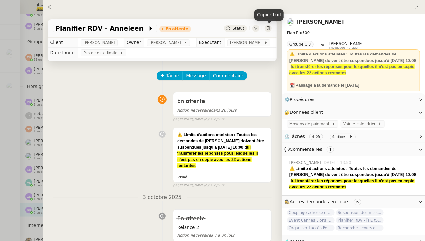
click at [267, 27] on icon at bounding box center [268, 28] width 3 height 4
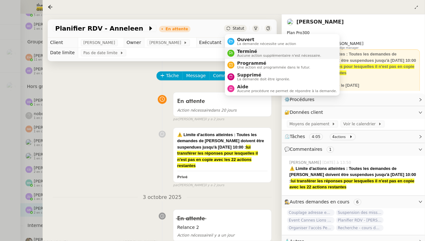
click at [244, 49] on span "Terminé" at bounding box center [279, 51] width 84 height 5
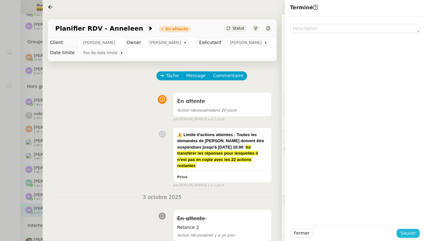
click at [410, 234] on span "Sauver" at bounding box center [409, 232] width 16 height 7
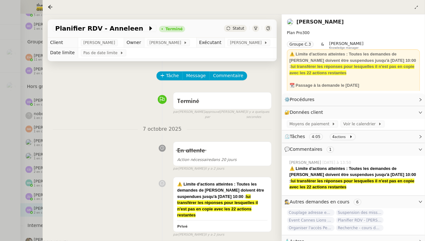
click at [20, 152] on div at bounding box center [212, 120] width 425 height 241
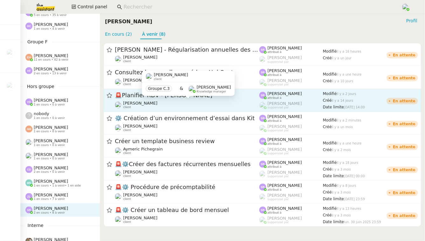
click at [223, 101] on div "[PERSON_NAME]Diaye client" at bounding box center [187, 105] width 145 height 8
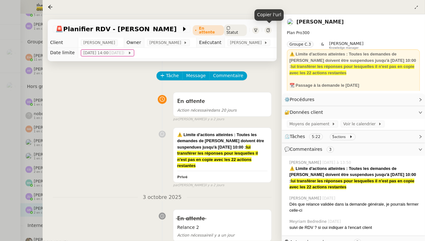
click at [270, 27] on div at bounding box center [268, 30] width 7 height 7
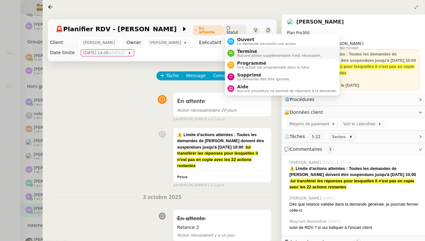
click at [247, 54] on span "Aucune action supplémentaire n'est nécessaire." at bounding box center [279, 56] width 84 height 4
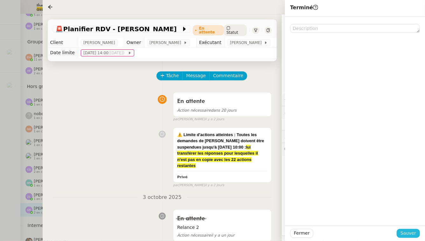
click at [414, 232] on span "Sauver" at bounding box center [409, 232] width 16 height 7
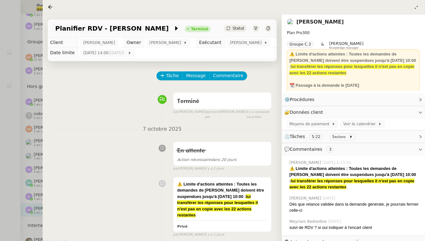
click at [34, 117] on div at bounding box center [212, 120] width 425 height 241
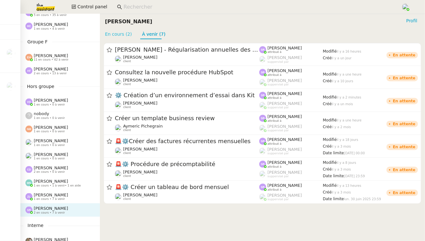
click at [122, 35] on link "En cours (2)" at bounding box center [118, 34] width 27 height 5
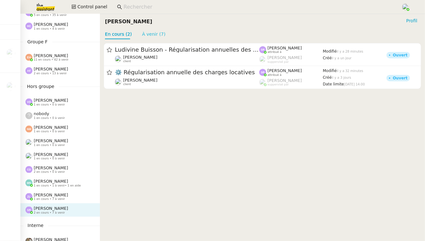
click at [149, 35] on link "À venir (7)" at bounding box center [154, 34] width 24 height 5
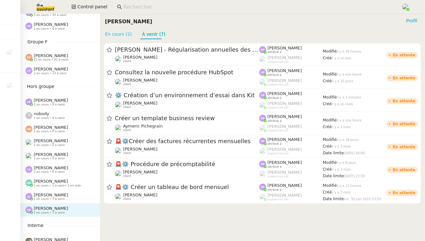
click at [119, 36] on link "En cours (2)" at bounding box center [118, 34] width 27 height 5
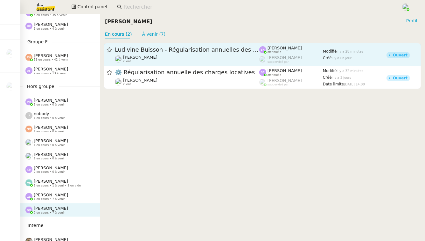
click at [149, 50] on span "Ludivine Buisson - Régularisation annuelles des charges locatives" at bounding box center [187, 50] width 145 height 6
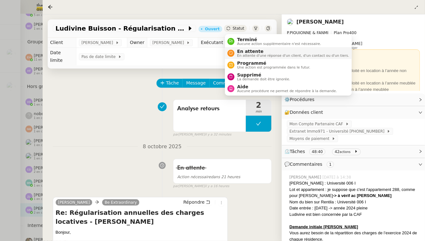
click at [251, 55] on span "En attente d'une réponse d'un client, d'un contact ou d'un tiers." at bounding box center [293, 56] width 112 height 4
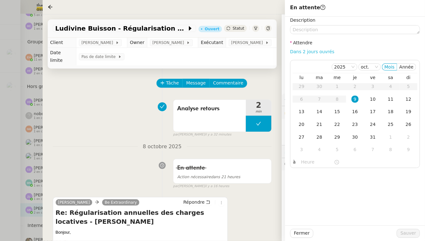
click at [314, 53] on link "Dans 2 jours ouvrés" at bounding box center [312, 51] width 44 height 5
type input "07:00"
click at [412, 233] on span "Sauver" at bounding box center [409, 232] width 16 height 7
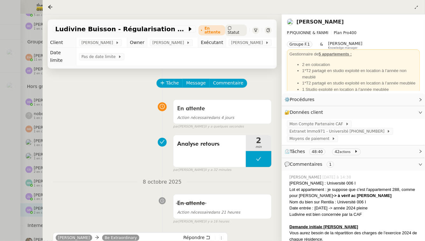
click at [0, 81] on div at bounding box center [212, 120] width 425 height 241
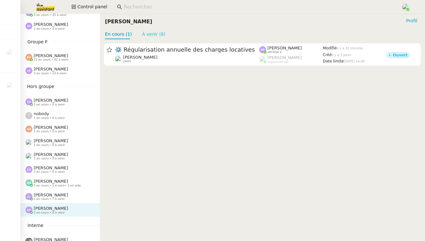
click at [151, 34] on link "À venir (8)" at bounding box center [154, 34] width 24 height 5
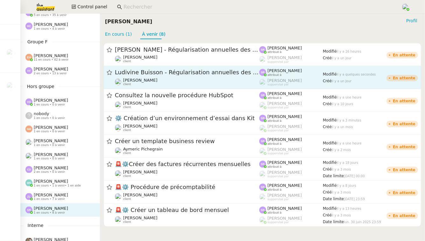
click at [152, 74] on span "Ludivine Buisson - Régularisation annuelles des charges locatives" at bounding box center [187, 73] width 145 height 6
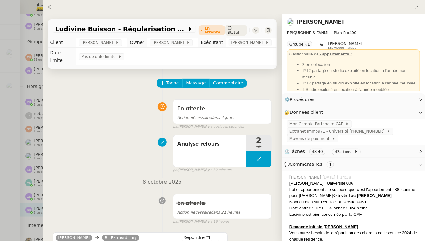
click at [0, 94] on div at bounding box center [212, 120] width 425 height 241
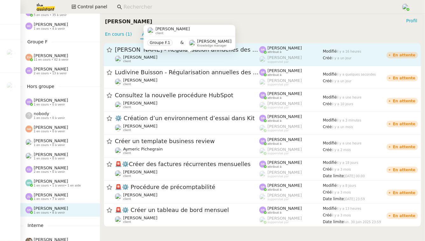
click at [181, 58] on div "[PERSON_NAME] client" at bounding box center [187, 59] width 145 height 8
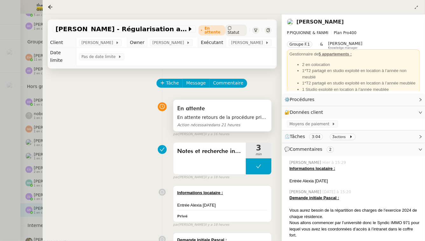
click at [252, 118] on span "En attente retours de la procédure principale" at bounding box center [222, 117] width 90 height 7
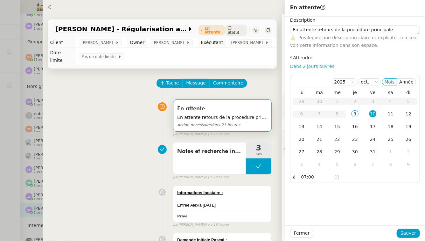
click at [317, 67] on link "Dans 2 jours ouvrés" at bounding box center [312, 66] width 44 height 5
click at [413, 233] on span "Sauver" at bounding box center [409, 232] width 16 height 7
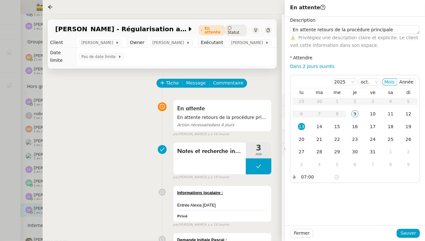
click at [0, 90] on div at bounding box center [212, 120] width 425 height 241
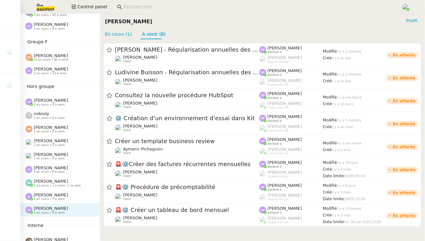
click at [55, 101] on span "[PERSON_NAME]" at bounding box center [51, 100] width 34 height 5
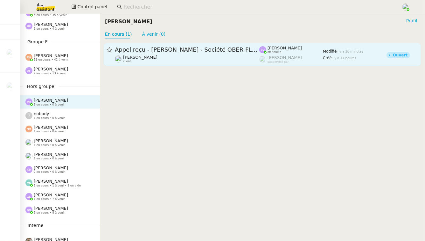
click at [156, 52] on span "Appel reçu - Mme GONZALEZ Virginie - Société OBER FLEX" at bounding box center [187, 50] width 145 height 6
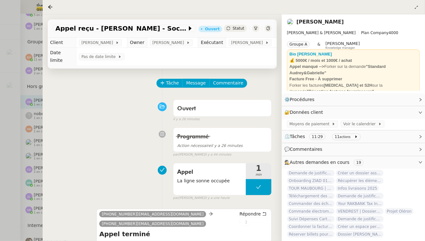
click at [28, 124] on div at bounding box center [212, 120] width 425 height 241
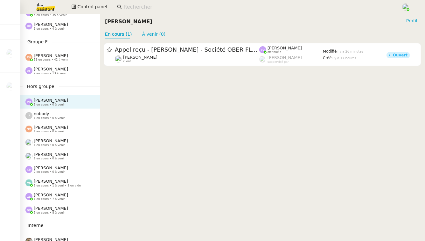
click at [64, 109] on div "nobody 1 en cours • 0 à venir" at bounding box center [60, 115] width 80 height 13
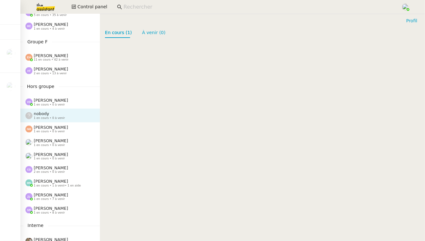
click at [62, 128] on div "Nicolas Morin 1 en cours • 0 à venir" at bounding box center [51, 129] width 34 height 8
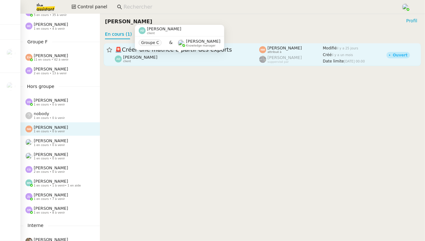
click at [186, 58] on div "Alyssa Dumeunier client" at bounding box center [187, 59] width 145 height 8
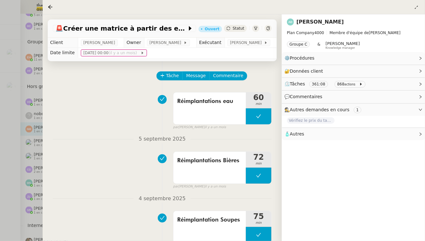
click at [0, 130] on div at bounding box center [212, 120] width 425 height 241
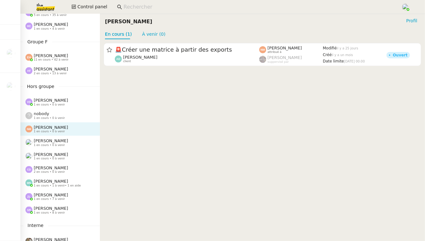
click at [50, 142] on span "[PERSON_NAME]" at bounding box center [51, 140] width 34 height 5
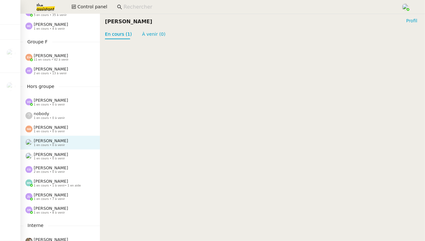
click at [50, 152] on span "[PERSON_NAME]" at bounding box center [51, 154] width 34 height 5
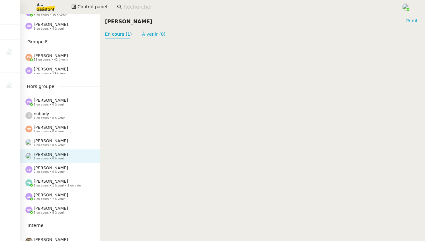
click at [51, 168] on span "[PERSON_NAME]" at bounding box center [51, 167] width 34 height 5
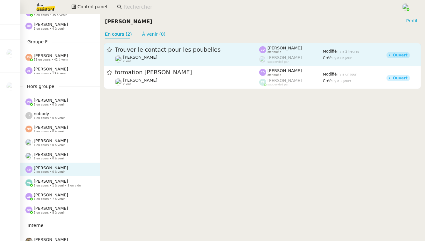
click at [238, 52] on span "Trouver le contact pour les poubelles" at bounding box center [187, 50] width 145 height 6
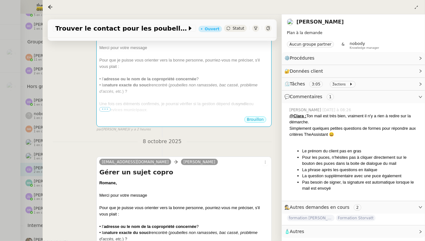
scroll to position [265, 0]
click at [22, 153] on div at bounding box center [212, 120] width 425 height 241
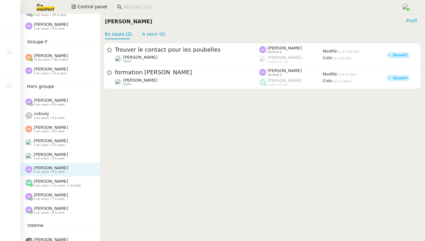
click at [51, 181] on span "[PERSON_NAME]" at bounding box center [51, 181] width 34 height 5
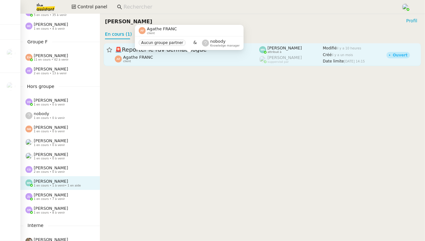
click at [172, 62] on div "Agathe FRANC client" at bounding box center [187, 59] width 145 height 8
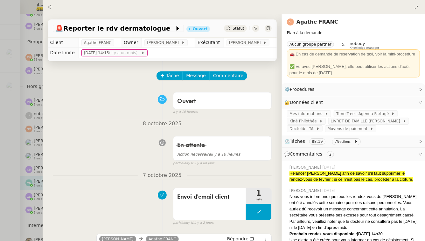
click at [0, 232] on div at bounding box center [212, 120] width 425 height 241
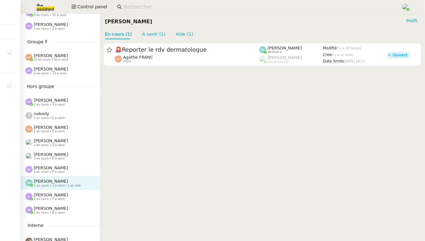
click at [76, 194] on div "Zoé Lachambre 1 en cours • 7 à venir" at bounding box center [62, 196] width 74 height 8
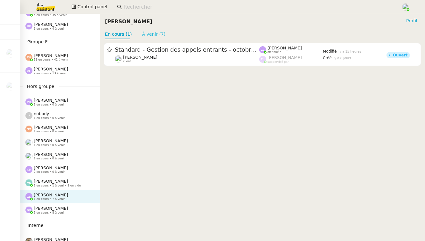
click at [150, 34] on link "À venir (7)" at bounding box center [154, 34] width 24 height 5
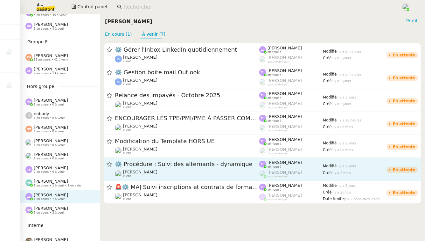
click at [187, 168] on div "⚙️ Procédure : Suivi des alternants - dynamique Réma Ngaiboye client" at bounding box center [187, 169] width 145 height 18
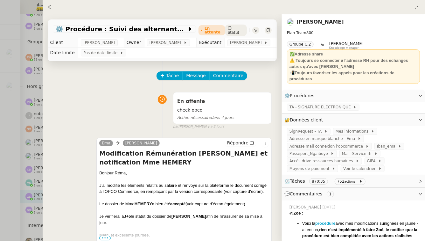
click at [0, 185] on div at bounding box center [212, 120] width 425 height 241
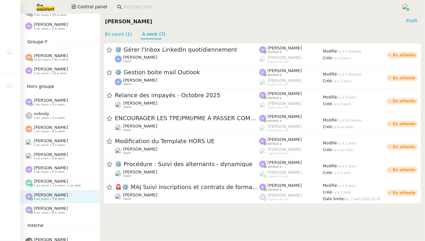
click at [67, 211] on div "Stéphanie Rakotosalama 1 en cours • 8 à venir" at bounding box center [51, 210] width 34 height 8
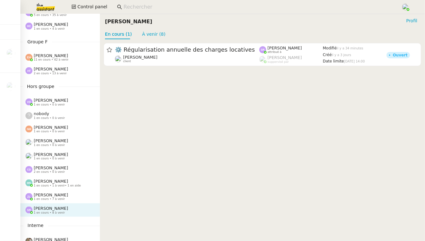
scroll to position [348, 0]
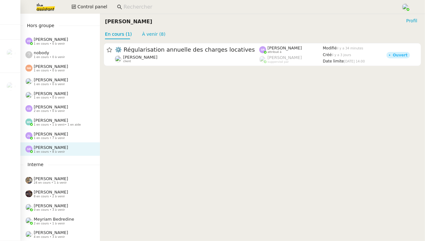
click at [66, 174] on div "Charles Guillot 24 en cours • 1 à venir" at bounding box center [60, 179] width 80 height 13
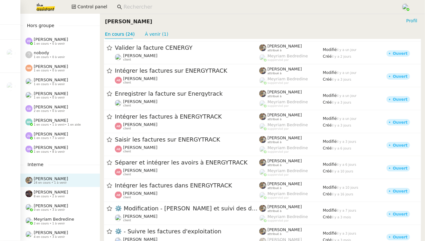
scroll to position [379, 0]
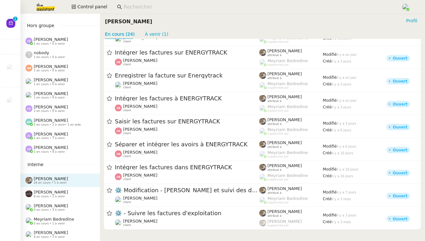
click at [67, 192] on div "Bert Canavaggio 8 en cours • 2 à venir" at bounding box center [62, 193] width 74 height 8
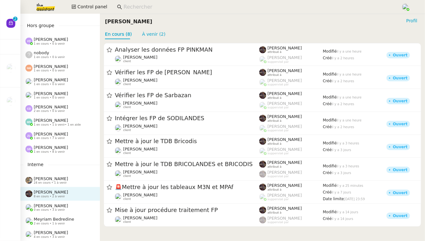
click at [62, 223] on span "2 en cours • 1 à venir" at bounding box center [49, 224] width 31 height 4
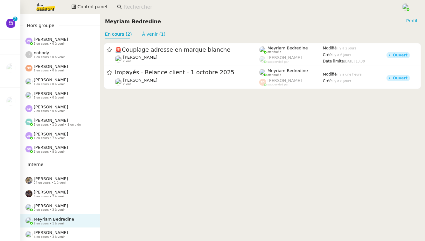
click at [64, 231] on span "[PERSON_NAME]" at bounding box center [51, 232] width 34 height 5
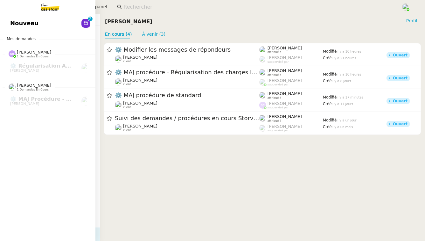
click at [32, 24] on span "Nouveau" at bounding box center [24, 23] width 28 height 10
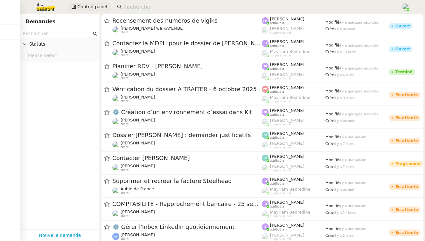
click at [80, 10] on span "Control panel" at bounding box center [92, 6] width 30 height 7
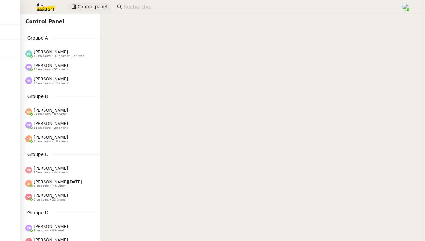
scroll to position [348, 0]
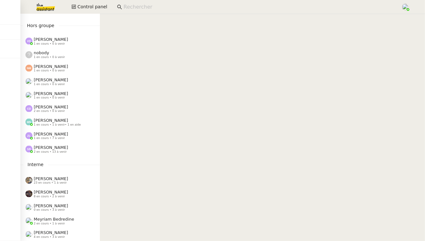
click at [50, 208] on span "0 en cours • 3 à venir" at bounding box center [49, 210] width 31 height 4
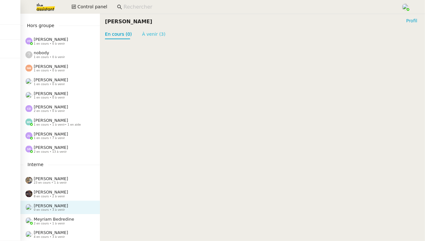
click at [150, 32] on link "À venir (3)" at bounding box center [154, 34] width 24 height 5
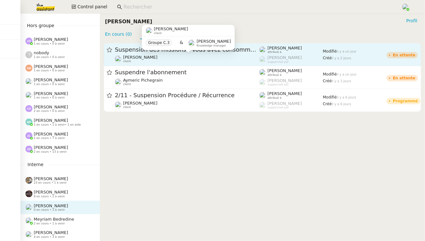
click at [146, 54] on div "Maurice N'Diaye client Groupe C.3 & Frédérique Albert Knowledge manager" at bounding box center [188, 40] width 93 height 30
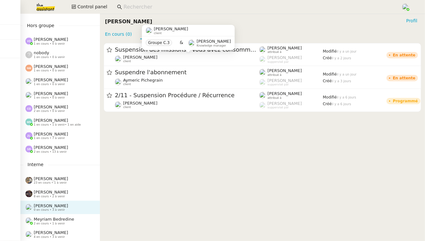
click at [203, 54] on div "Maurice N'Diaye client Groupe C.3 & Frédérique Albert Knowledge manager" at bounding box center [188, 40] width 93 height 30
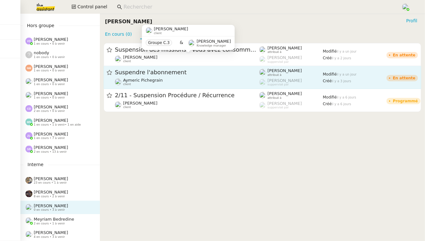
click at [206, 67] on link "Suspendre l'abonnement Aymeric Pichegrain client Frédérique Albert attribué à F…" at bounding box center [263, 77] width 318 height 23
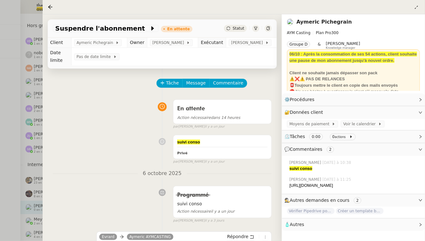
click at [39, 90] on div at bounding box center [212, 120] width 425 height 241
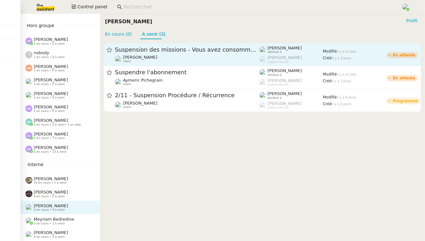
click at [173, 51] on span "Suspension des missions - Vous avez consommé la totalité de vos actions TheAssi…" at bounding box center [187, 50] width 145 height 6
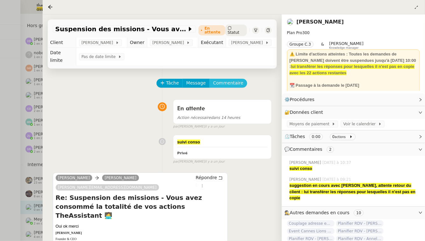
click at [228, 79] on span "Commentaire" at bounding box center [228, 82] width 30 height 7
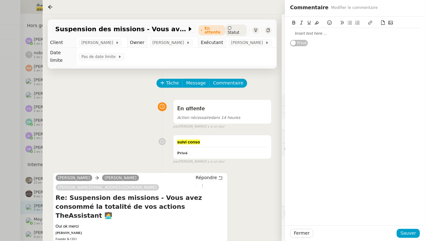
click at [346, 38] on div at bounding box center [355, 33] width 130 height 11
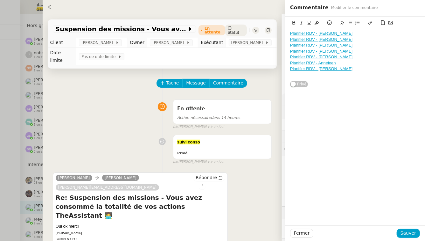
click at [291, 32] on link "Planifier RDV - [PERSON_NAME]" at bounding box center [321, 33] width 63 height 5
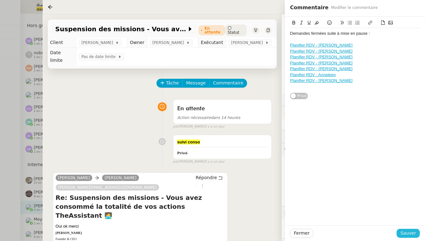
click at [413, 232] on span "Sauver" at bounding box center [409, 232] width 16 height 7
